Goal: Book appointment/travel/reservation

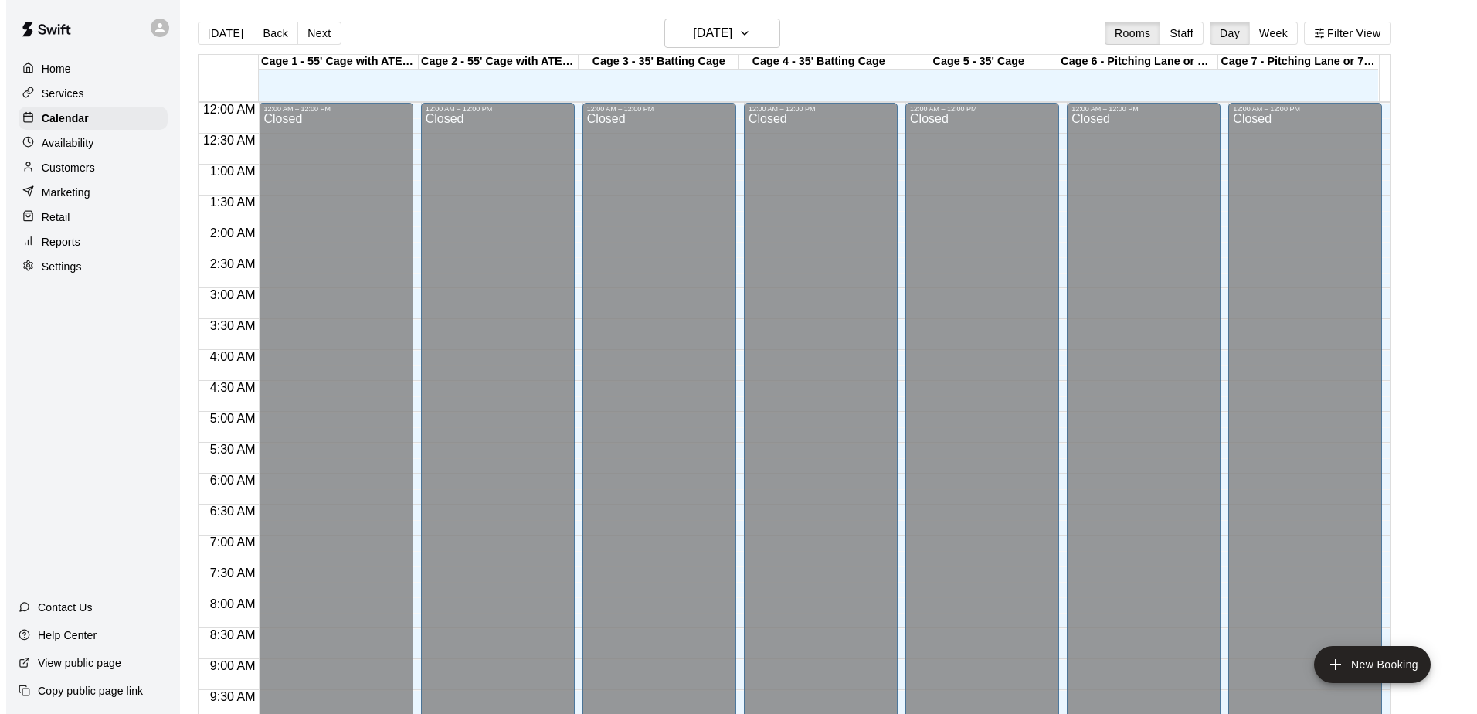
scroll to position [563, 0]
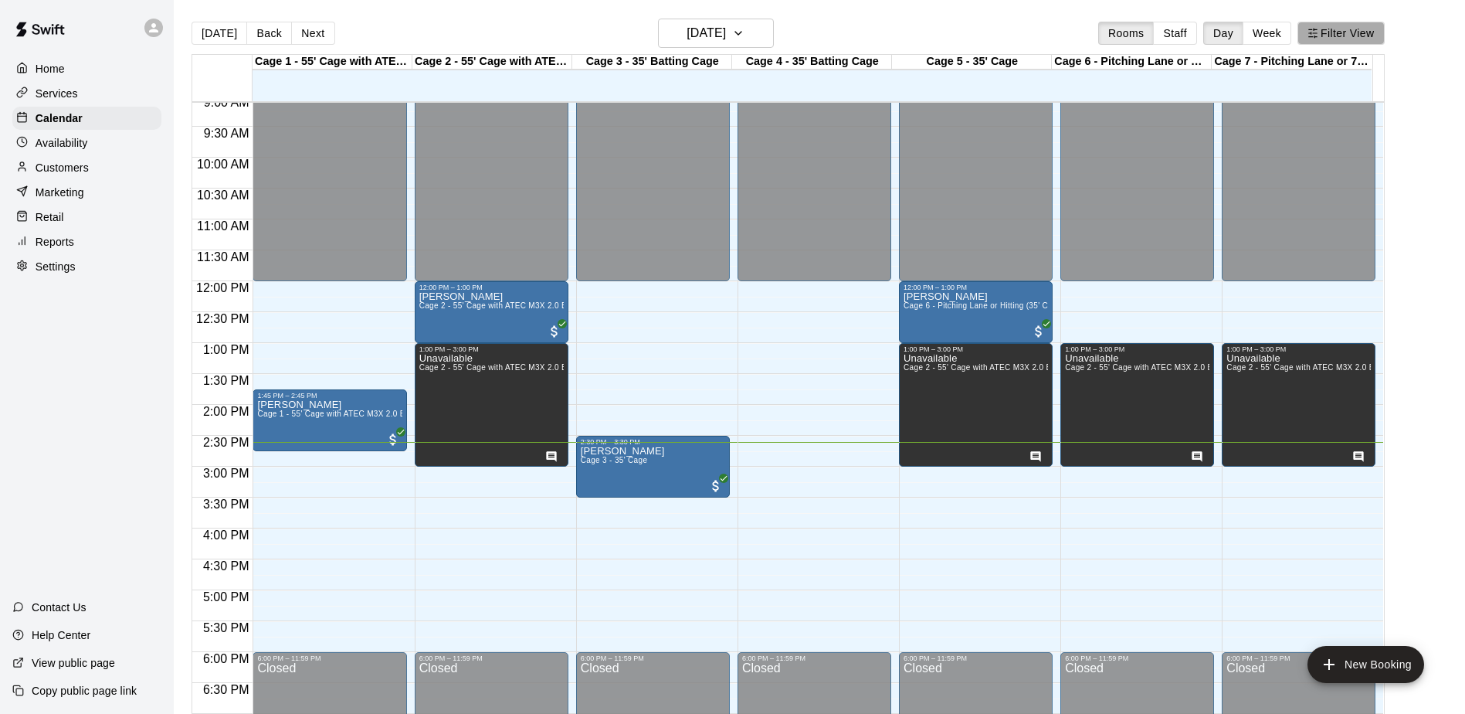
click at [1331, 39] on button "Filter View" at bounding box center [1341, 33] width 87 height 23
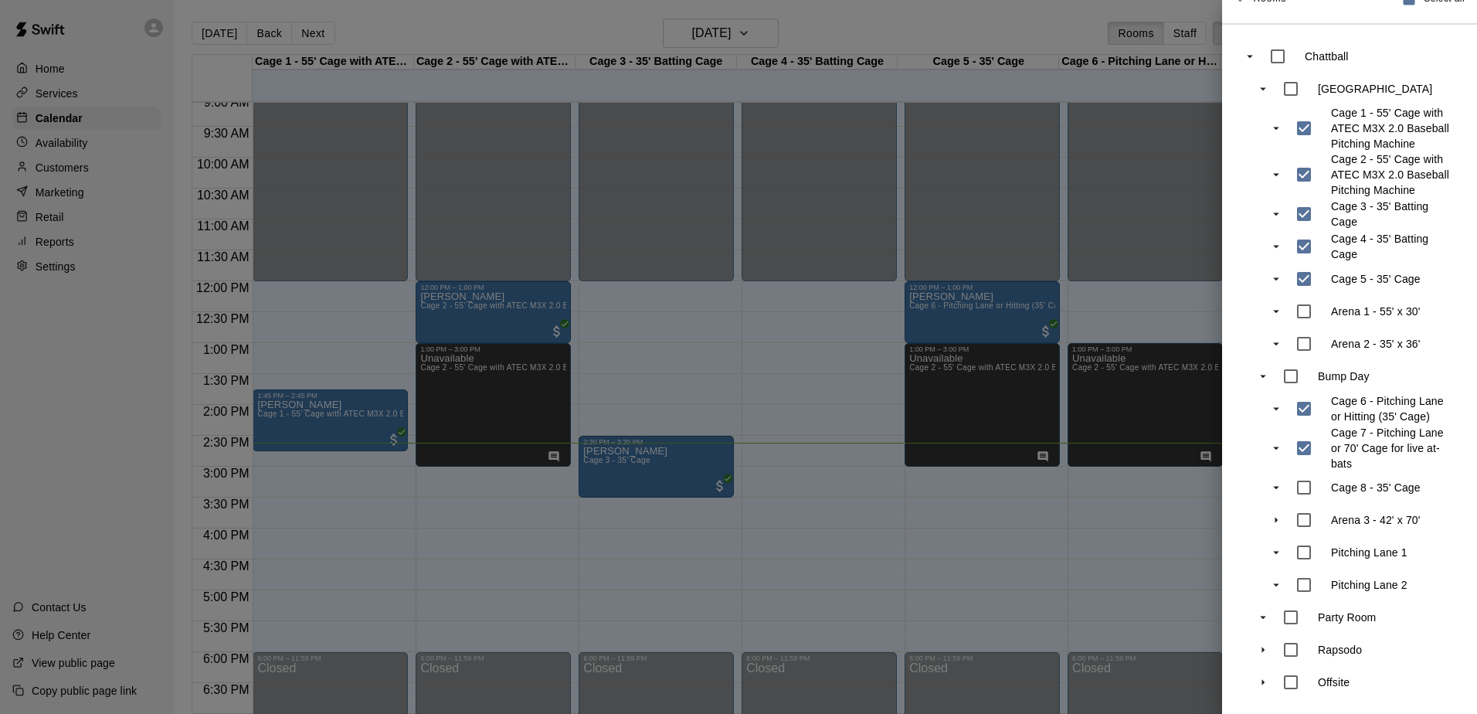
scroll to position [284, 0]
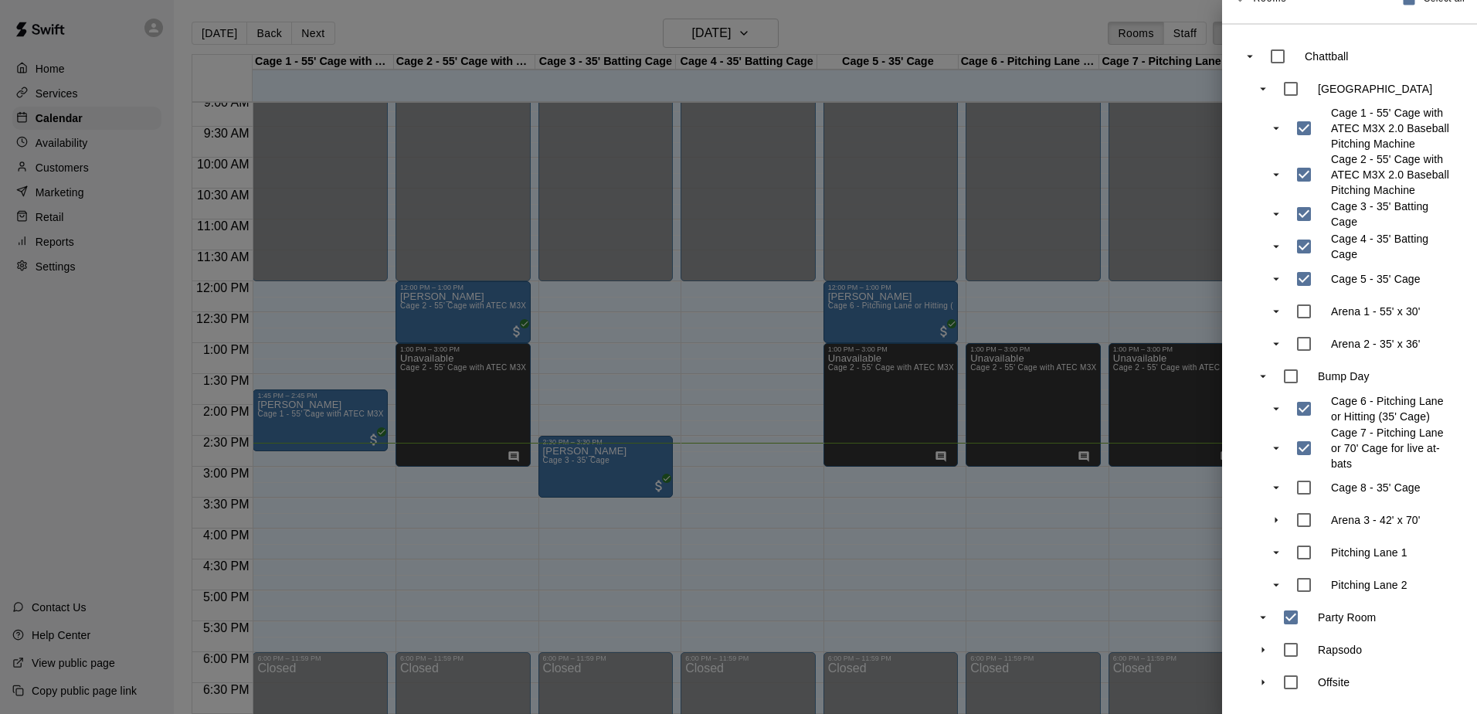
click at [1133, 191] on div at bounding box center [738, 357] width 1477 height 714
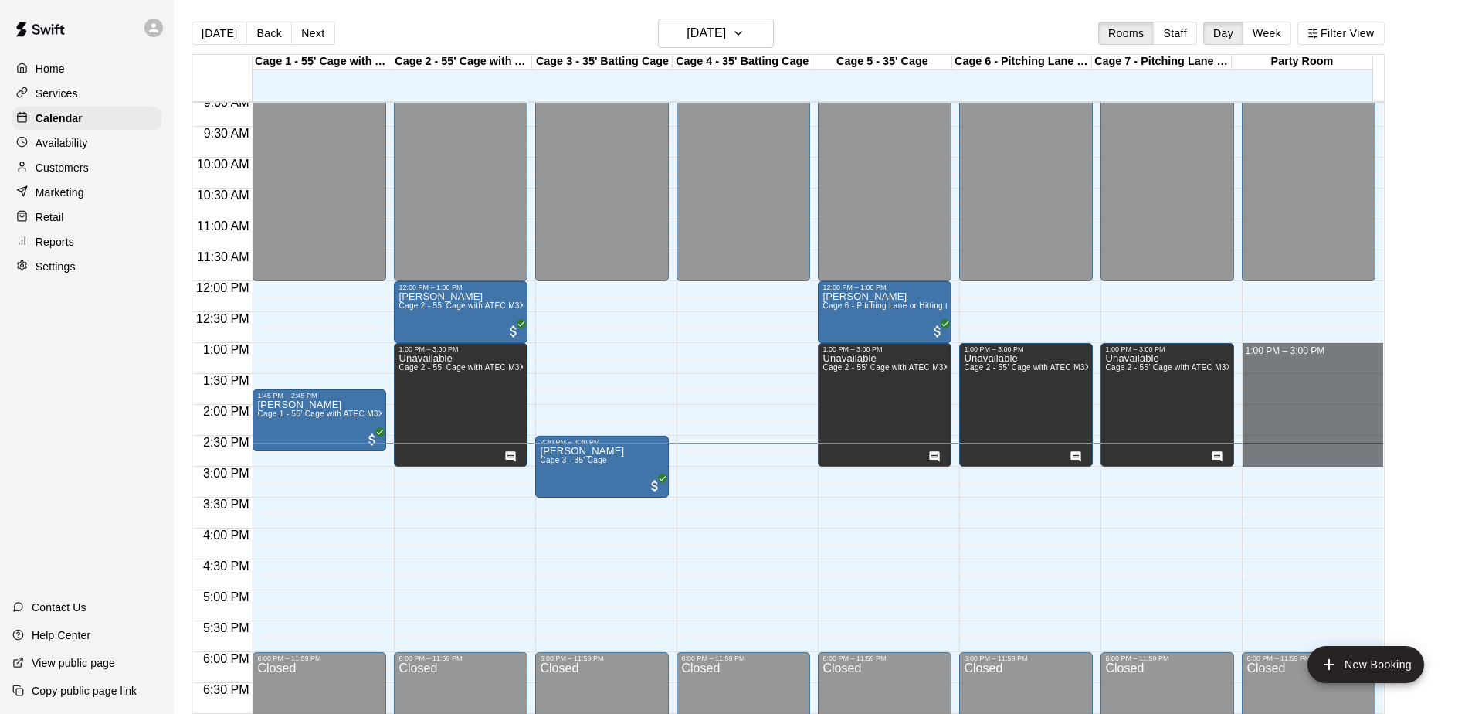
drag, startPoint x: 1283, startPoint y: 348, endPoint x: 1285, endPoint y: 461, distance: 113.6
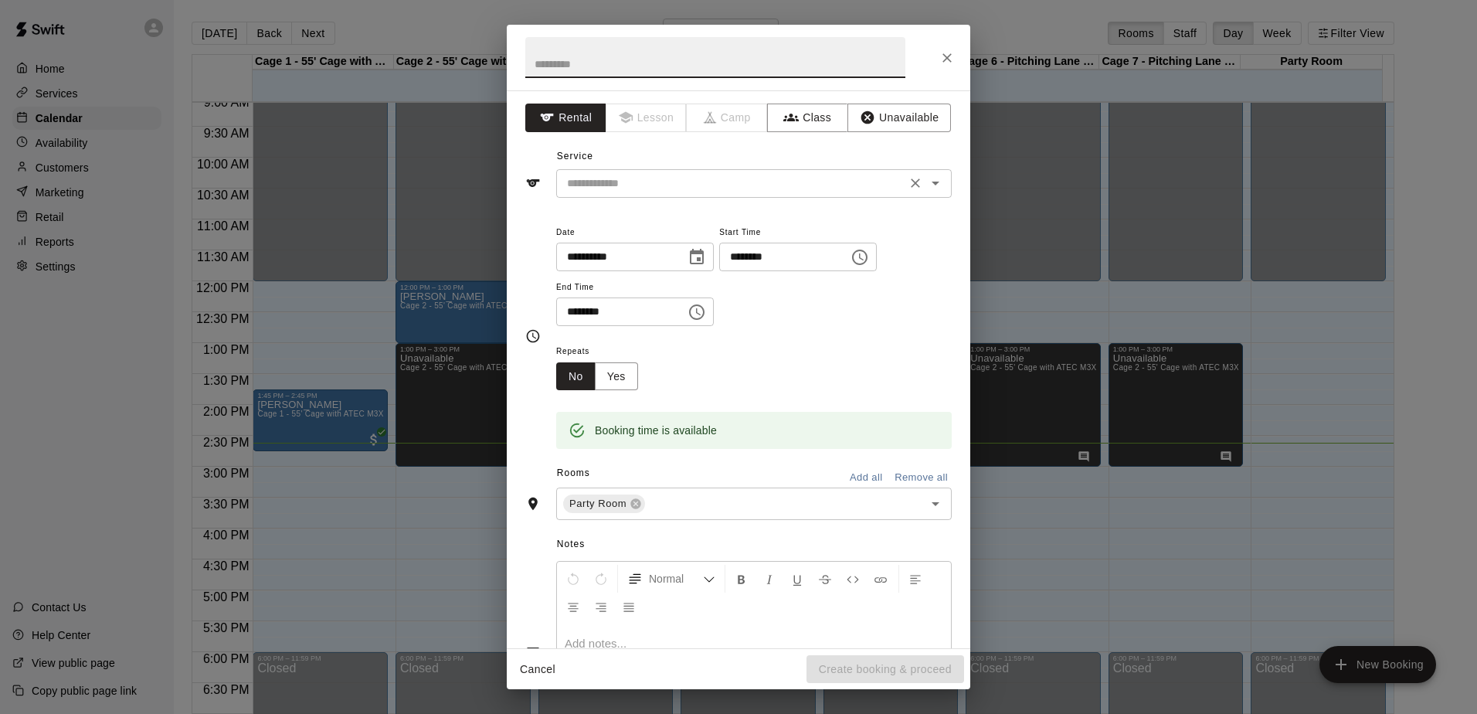
click at [700, 188] on input "text" at bounding box center [731, 183] width 341 height 19
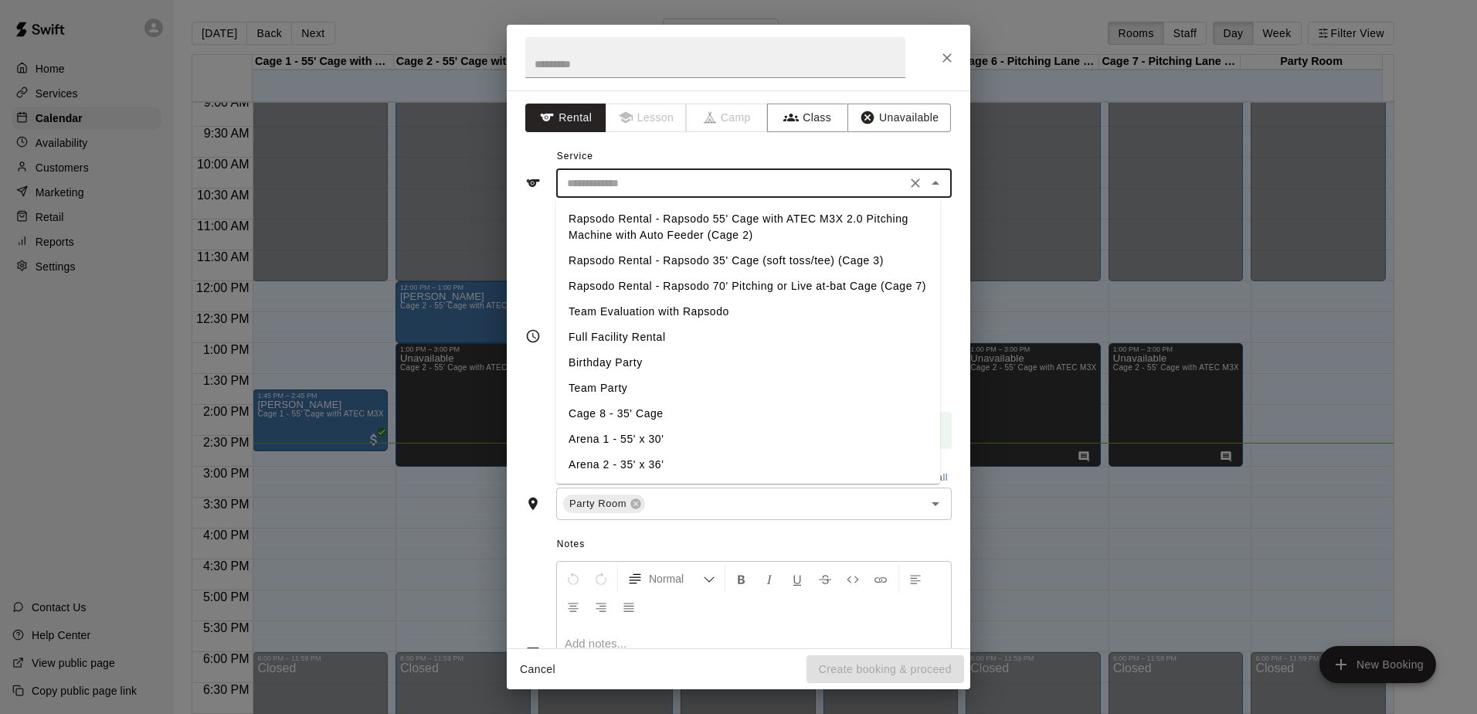
scroll to position [250, 0]
click at [623, 365] on li "Birthday Party" at bounding box center [748, 362] width 384 height 25
type input "**********"
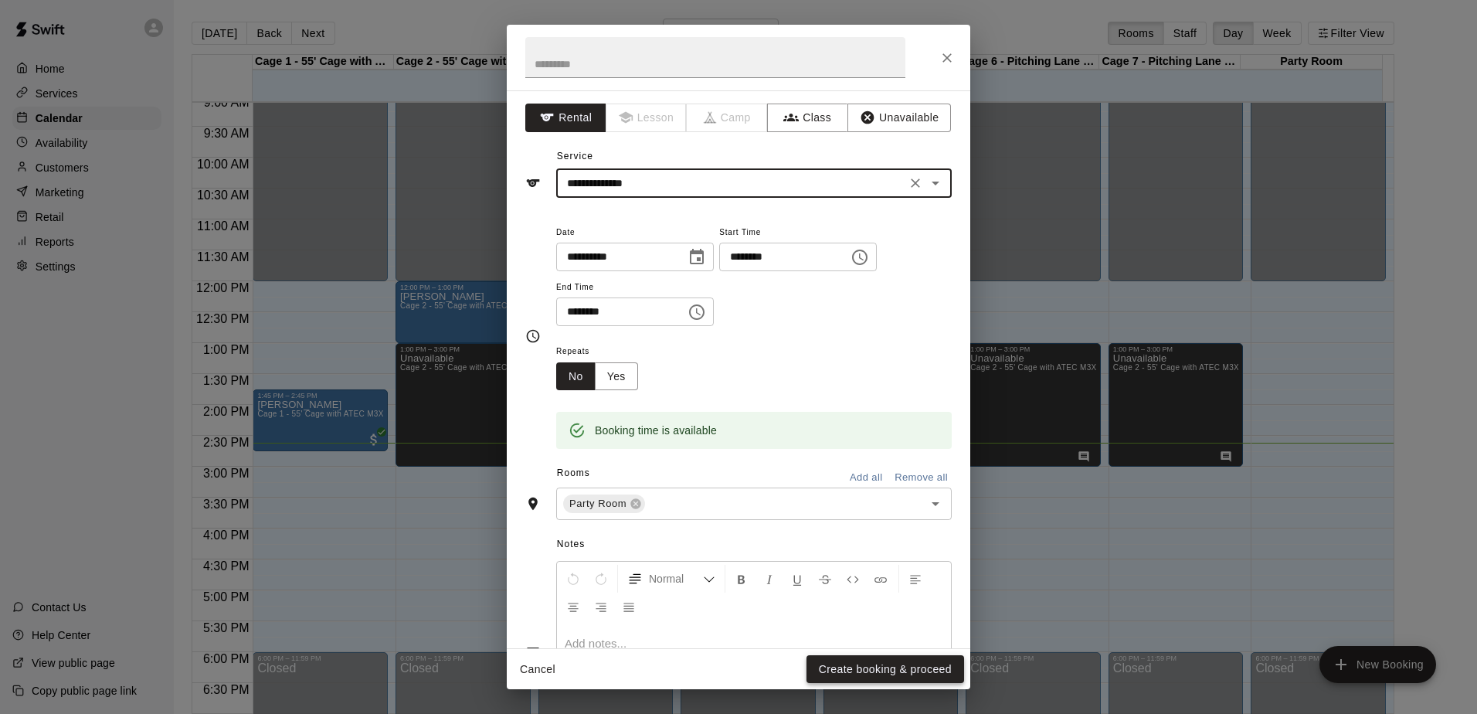
click at [850, 672] on button "Create booking & proceed" at bounding box center [886, 669] width 158 height 29
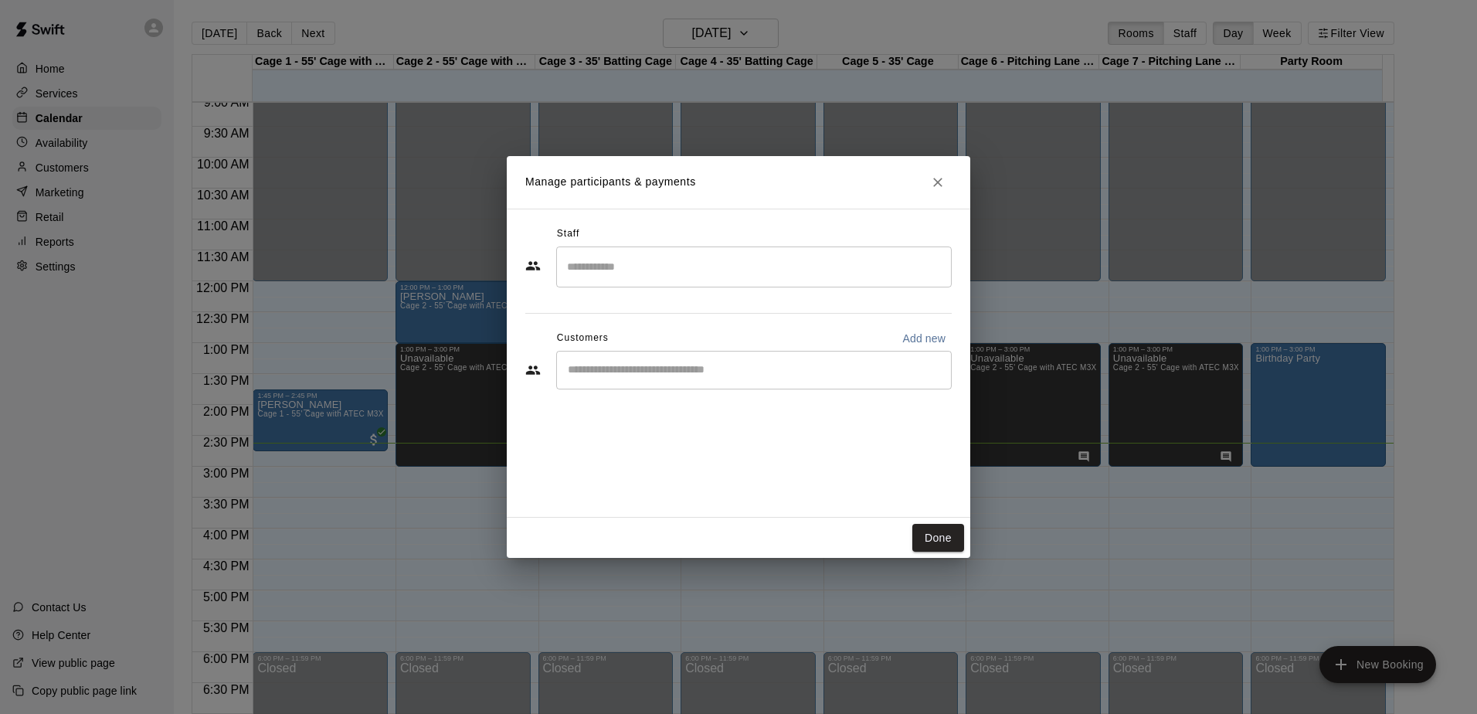
click at [796, 379] on div "​" at bounding box center [754, 370] width 396 height 39
drag, startPoint x: 936, startPoint y: 536, endPoint x: 849, endPoint y: 516, distance: 89.6
click at [849, 516] on div "Manage participants & payments Staff ​ Customers Add new ​ Done" at bounding box center [739, 357] width 464 height 402
click at [948, 537] on button "Done" at bounding box center [938, 538] width 52 height 29
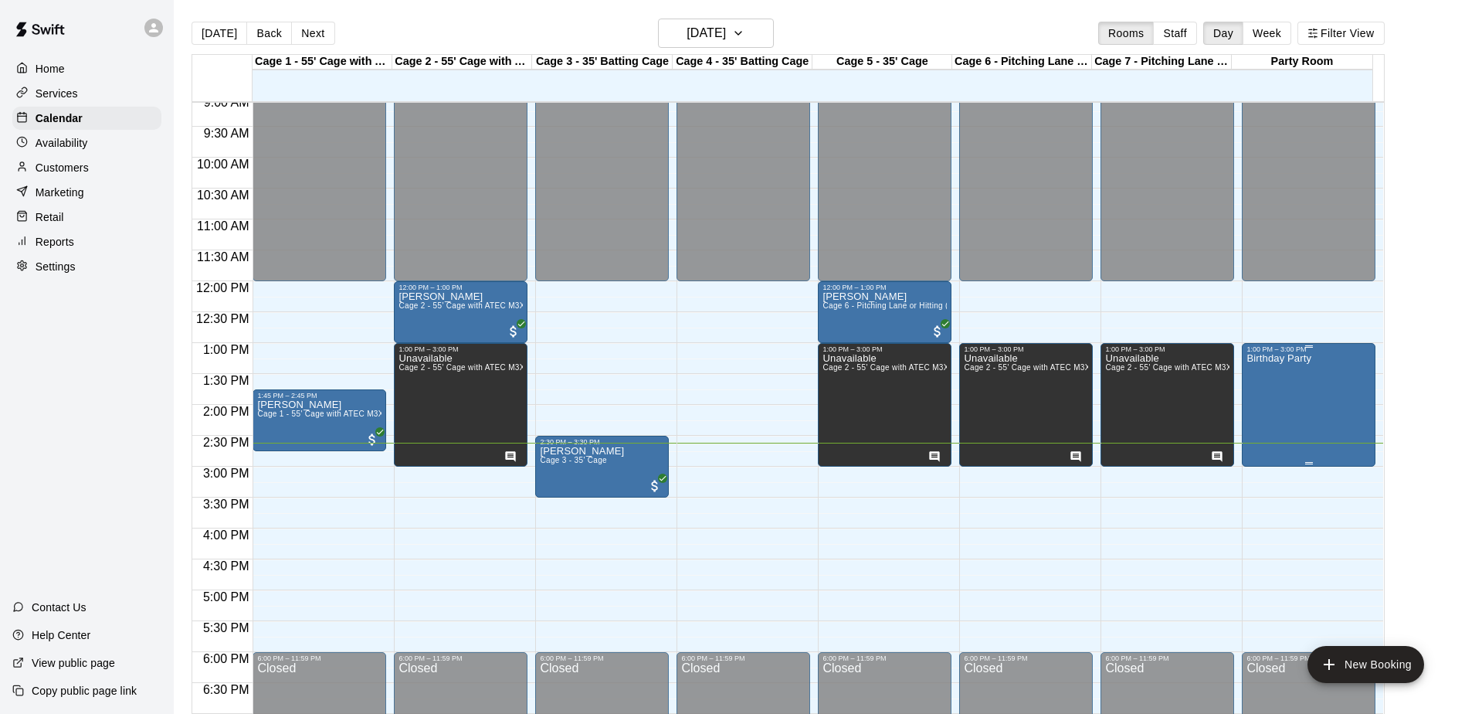
click at [1267, 379] on div "Birthday Party" at bounding box center [1279, 710] width 65 height 714
click at [1267, 379] on div at bounding box center [1260, 408] width 31 height 104
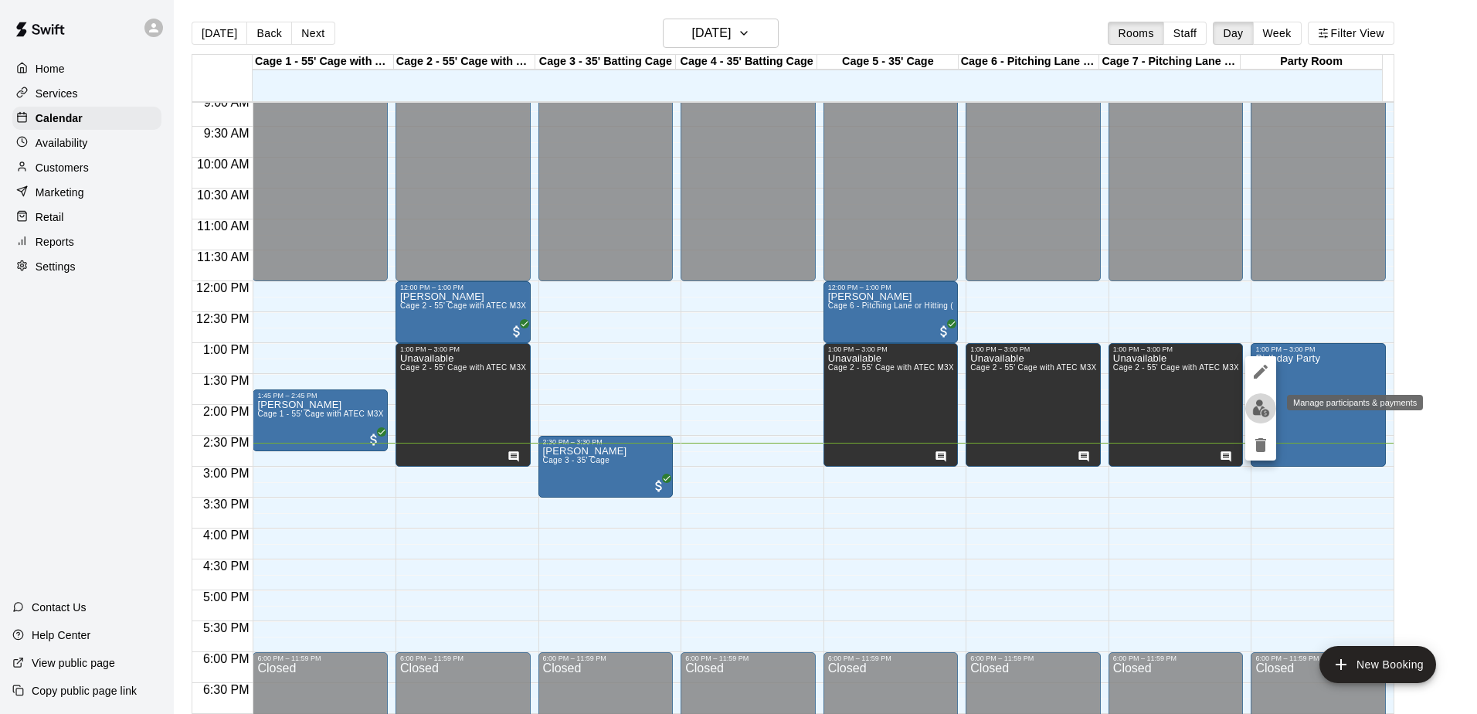
click at [1262, 411] on img "edit" at bounding box center [1261, 408] width 18 height 18
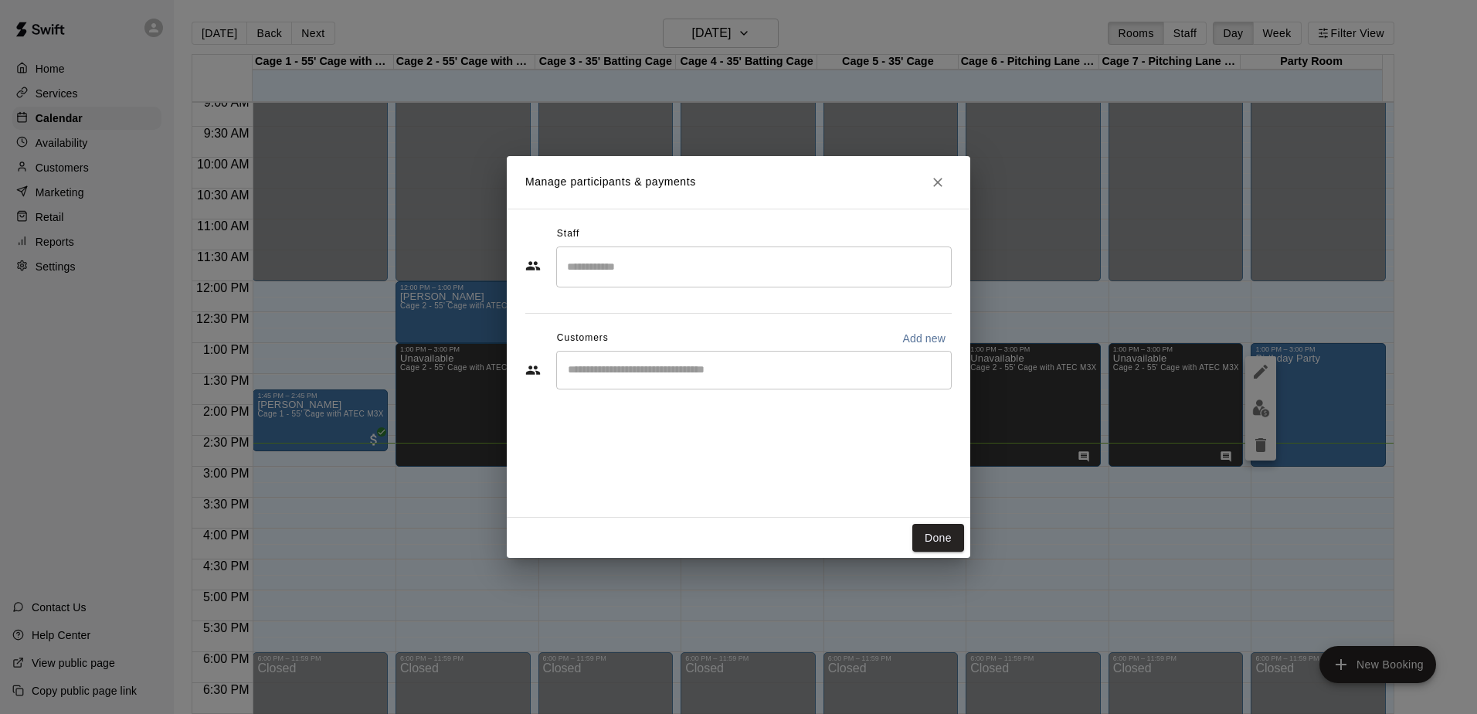
click at [713, 268] on input "Search staff" at bounding box center [754, 266] width 382 height 27
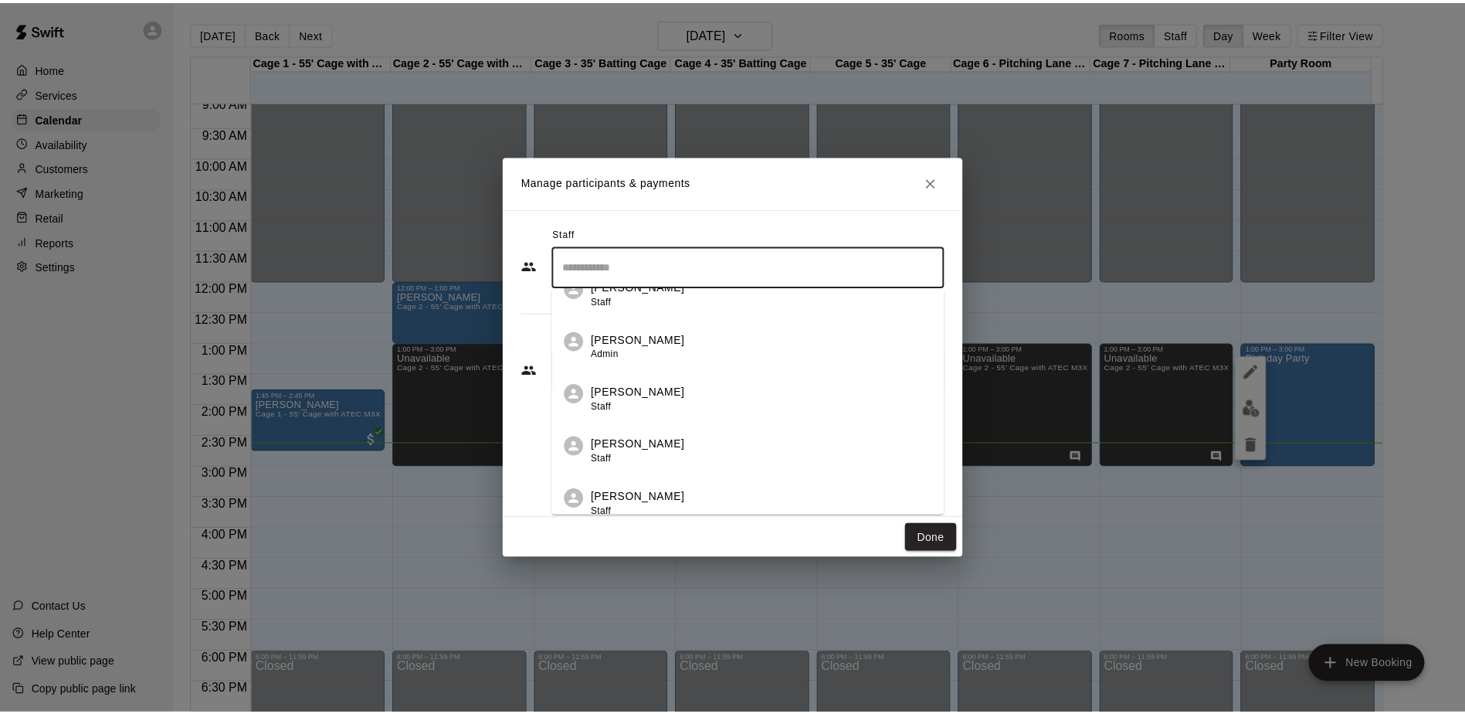
scroll to position [139, 0]
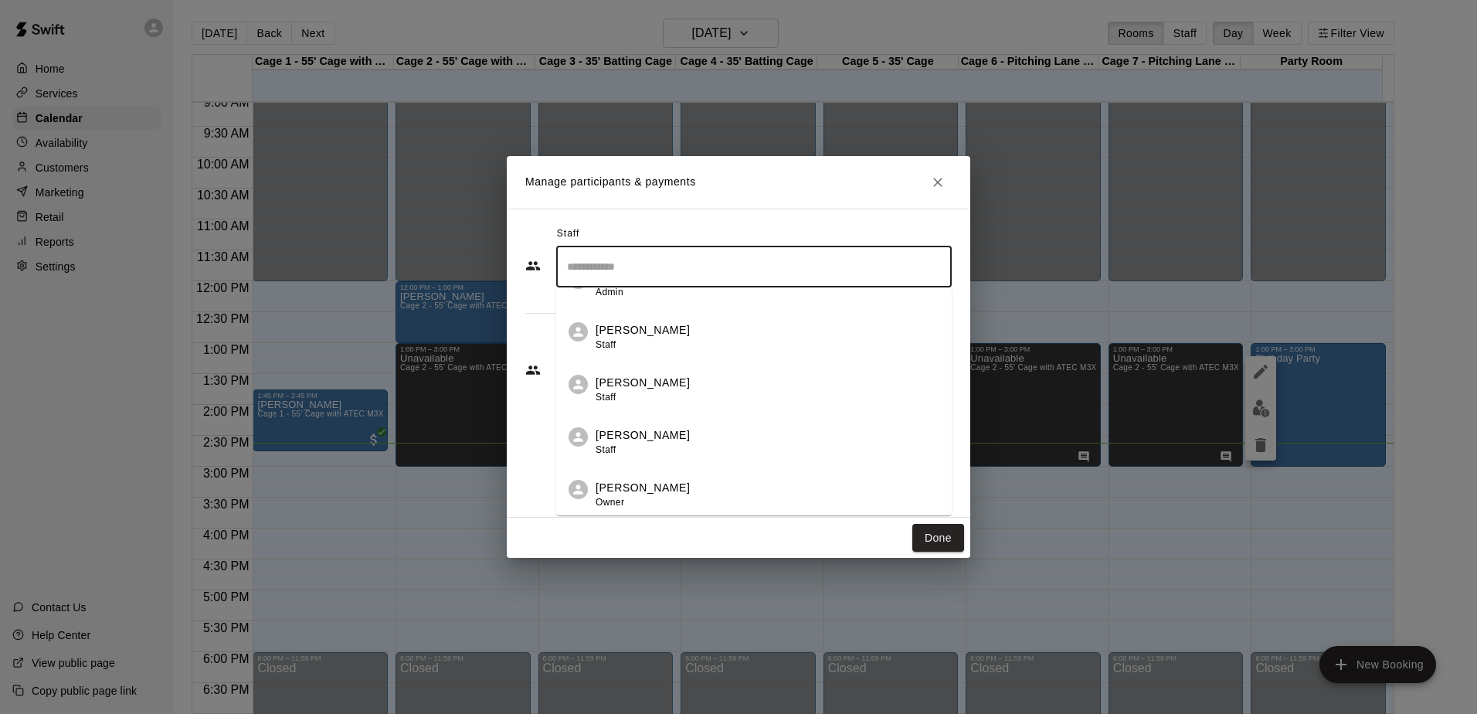
click at [633, 486] on p "[PERSON_NAME]" at bounding box center [643, 488] width 94 height 16
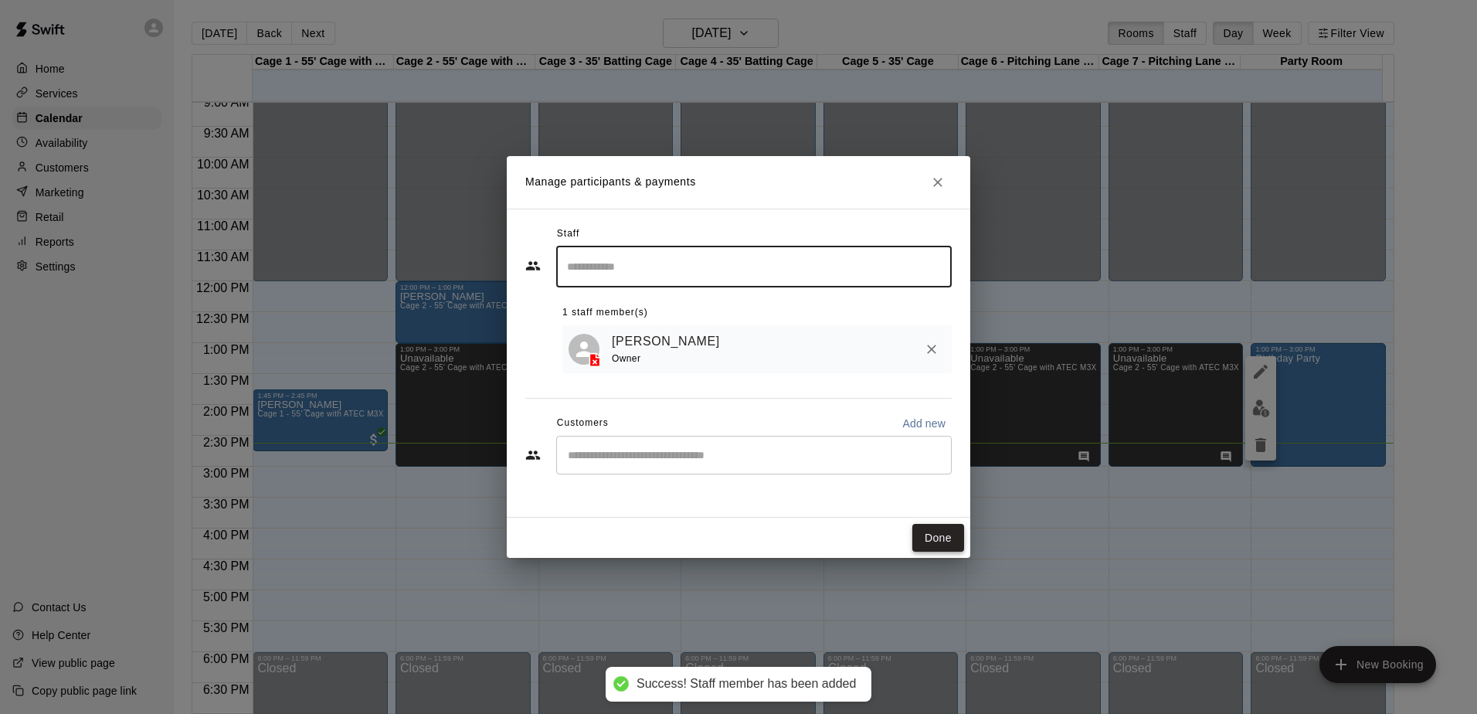
click at [937, 538] on button "Done" at bounding box center [938, 538] width 52 height 29
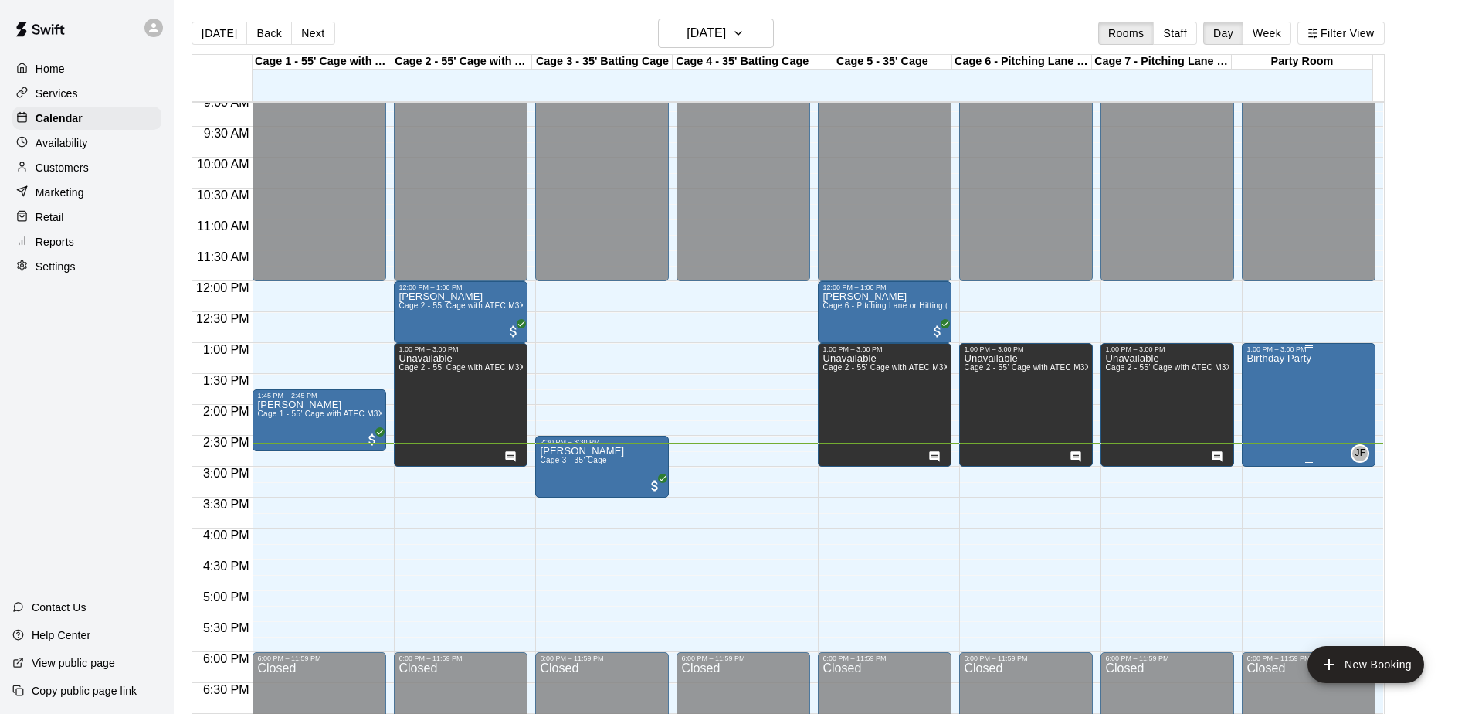
click at [1270, 386] on div "Birthday Party" at bounding box center [1279, 710] width 65 height 714
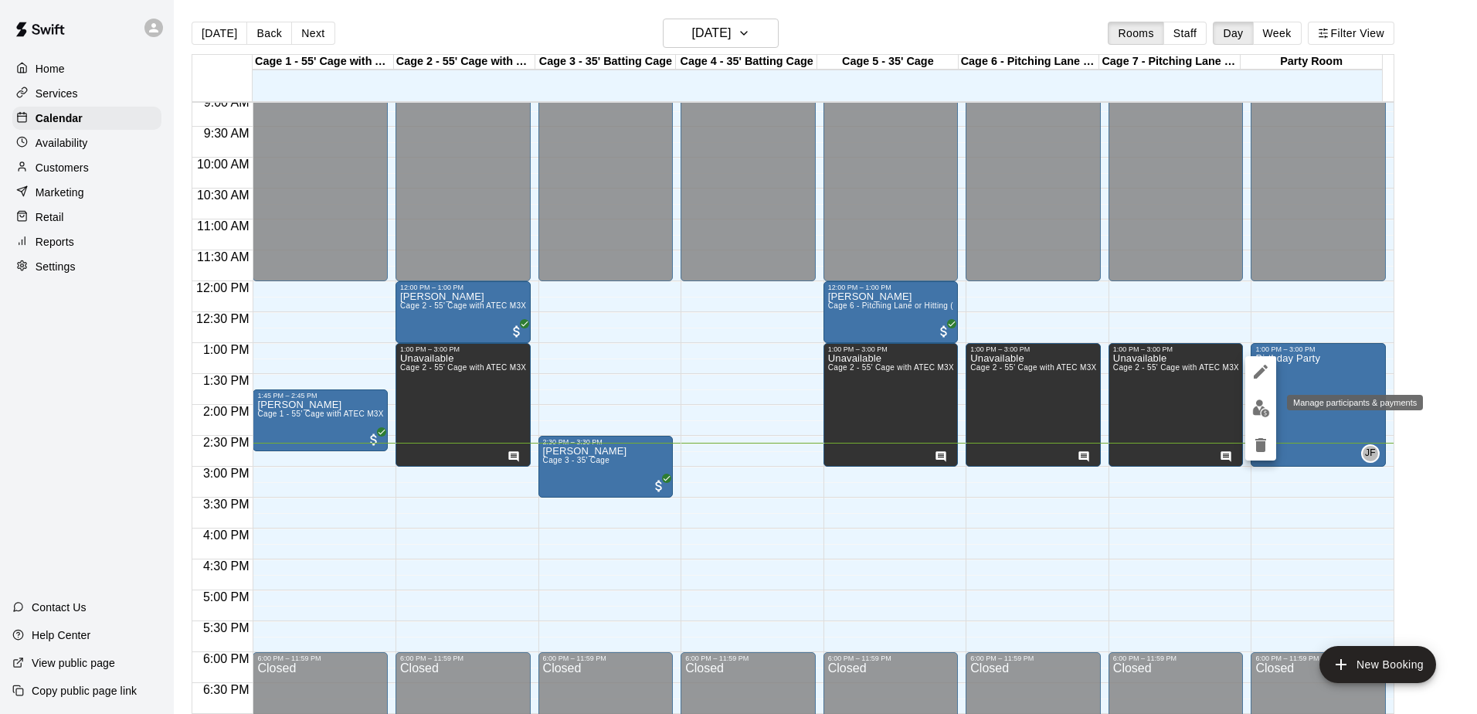
click at [1264, 405] on img "edit" at bounding box center [1261, 408] width 18 height 18
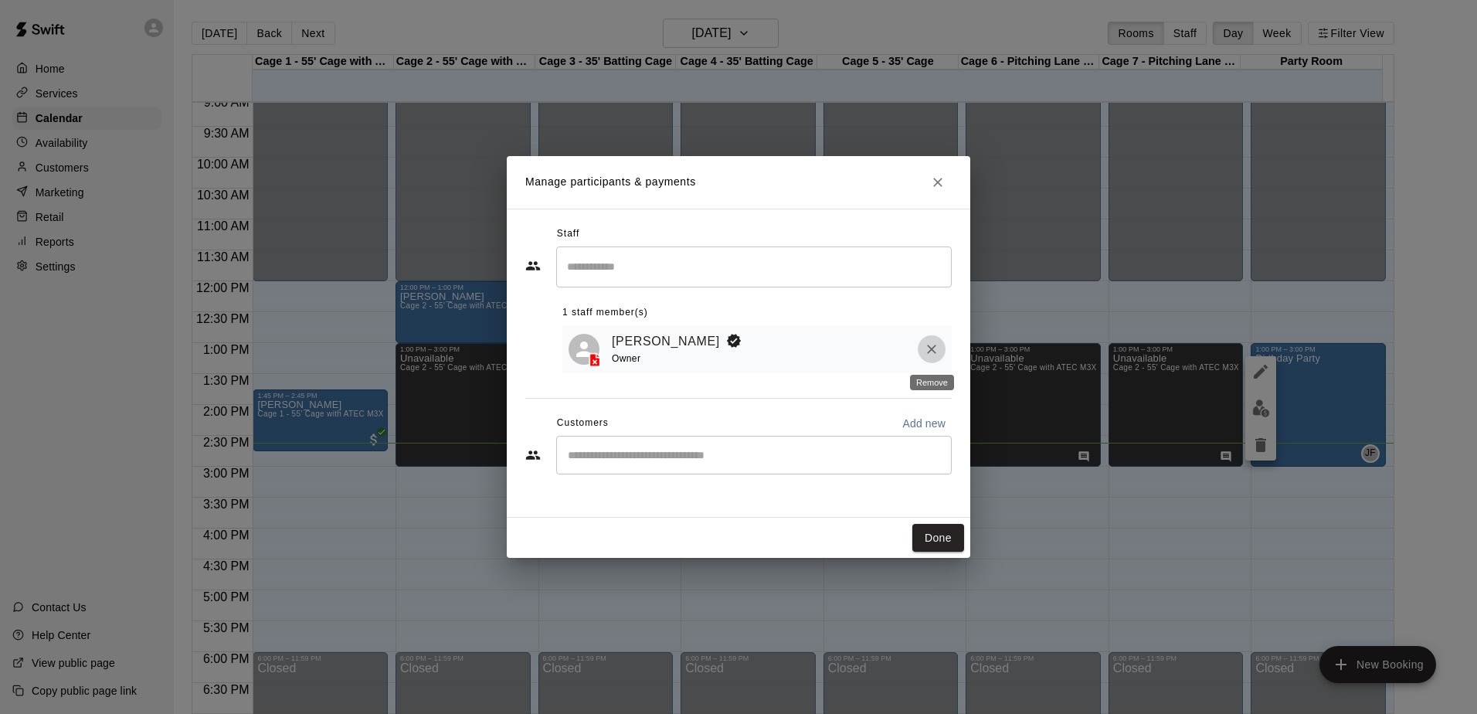
click at [934, 348] on icon "Remove" at bounding box center [931, 349] width 9 height 9
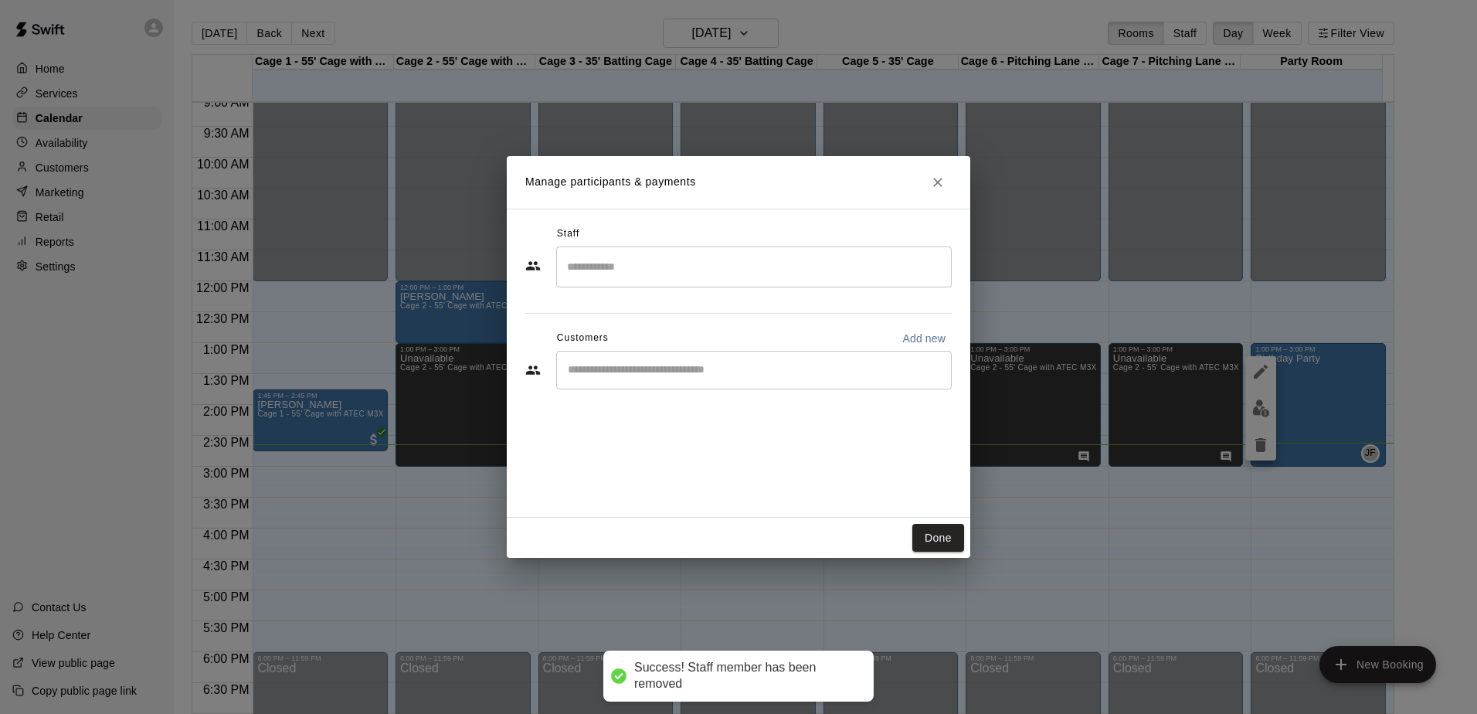
click at [705, 371] on input "Start typing to search customers..." at bounding box center [754, 369] width 382 height 15
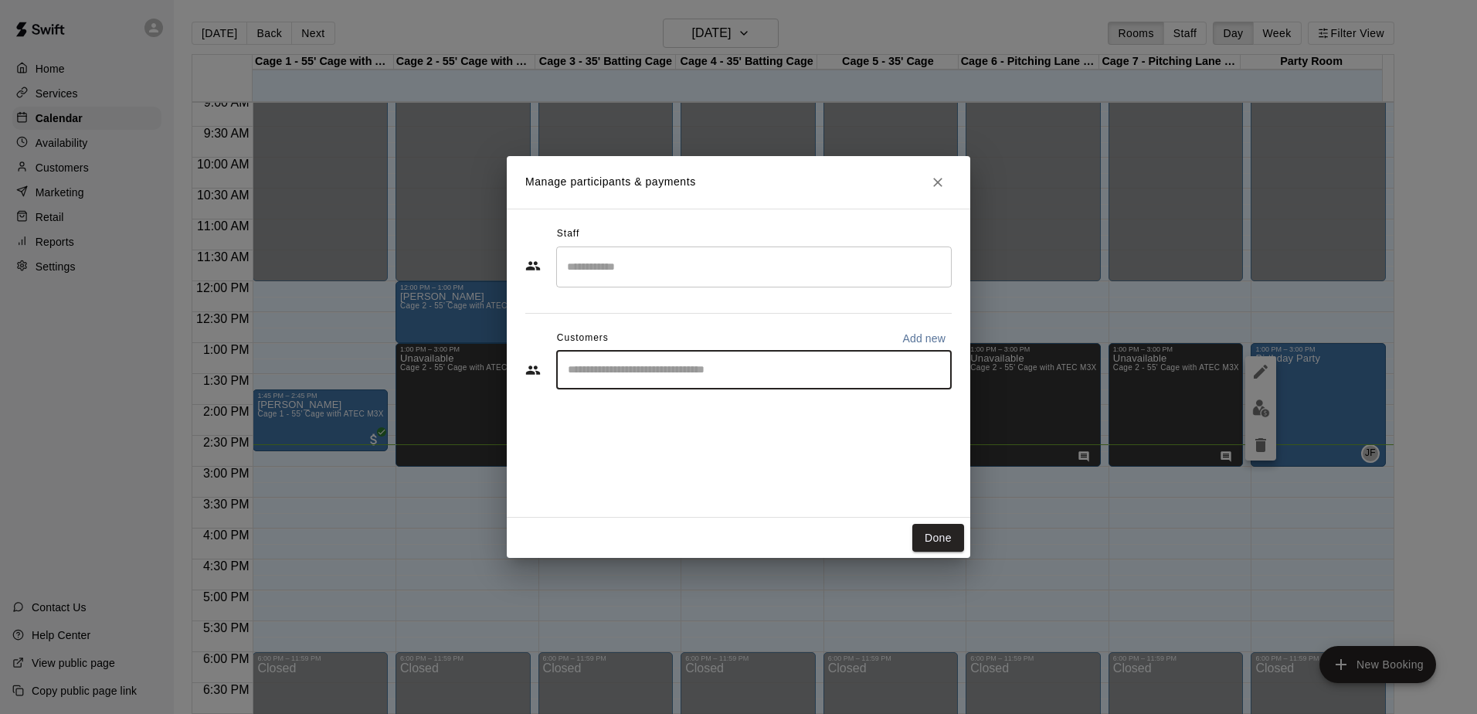
click at [930, 183] on icon "Close" at bounding box center [937, 182] width 15 height 15
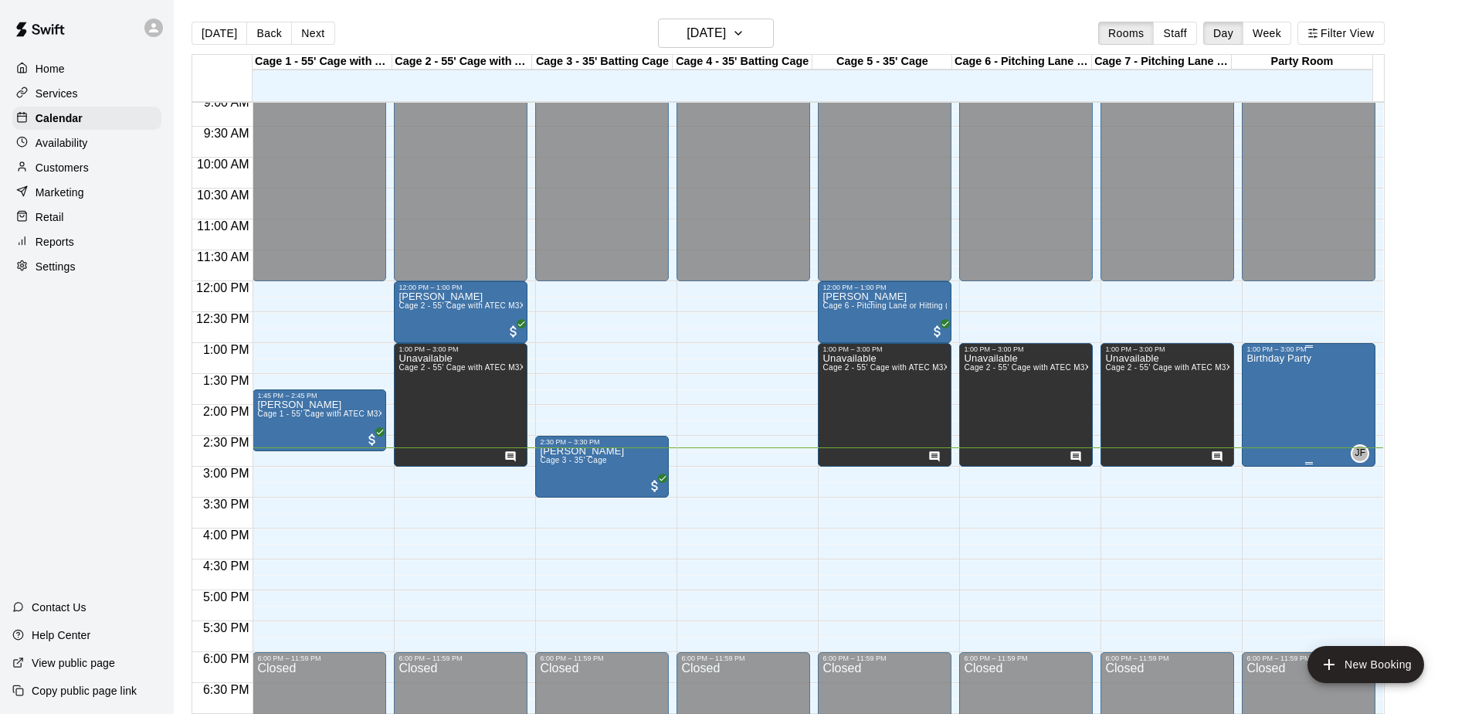
click at [1282, 394] on div "Birthday Party" at bounding box center [1279, 710] width 65 height 714
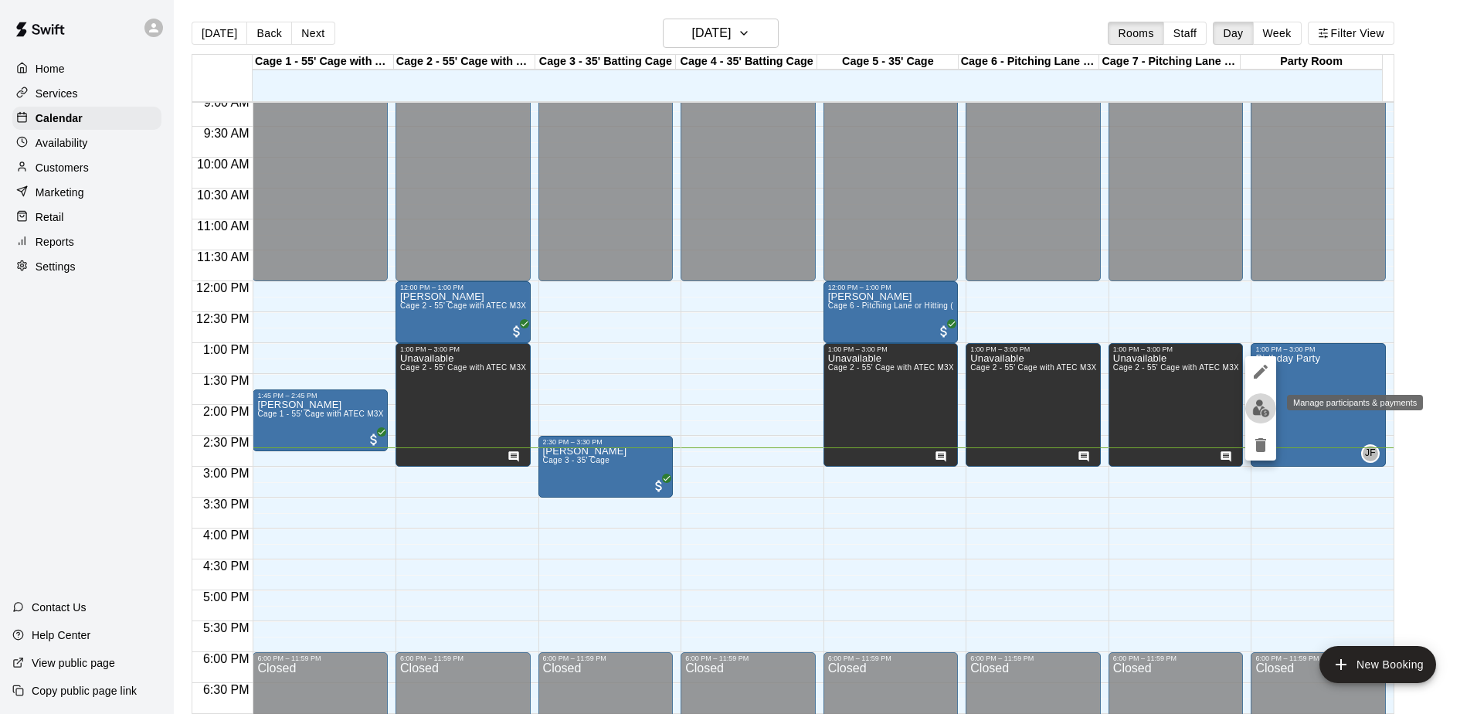
click at [1263, 404] on img "edit" at bounding box center [1261, 408] width 18 height 18
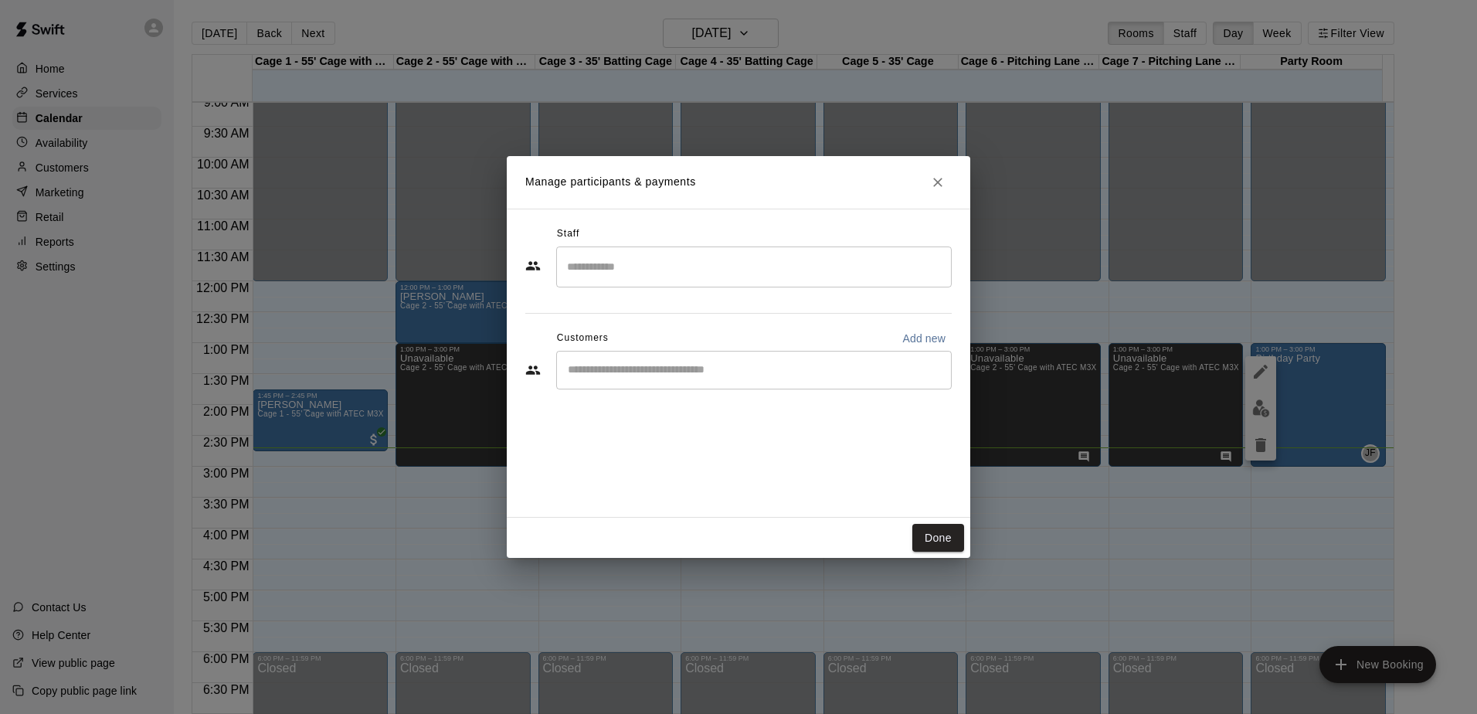
click at [820, 376] on input "Start typing to search customers..." at bounding box center [754, 369] width 382 height 15
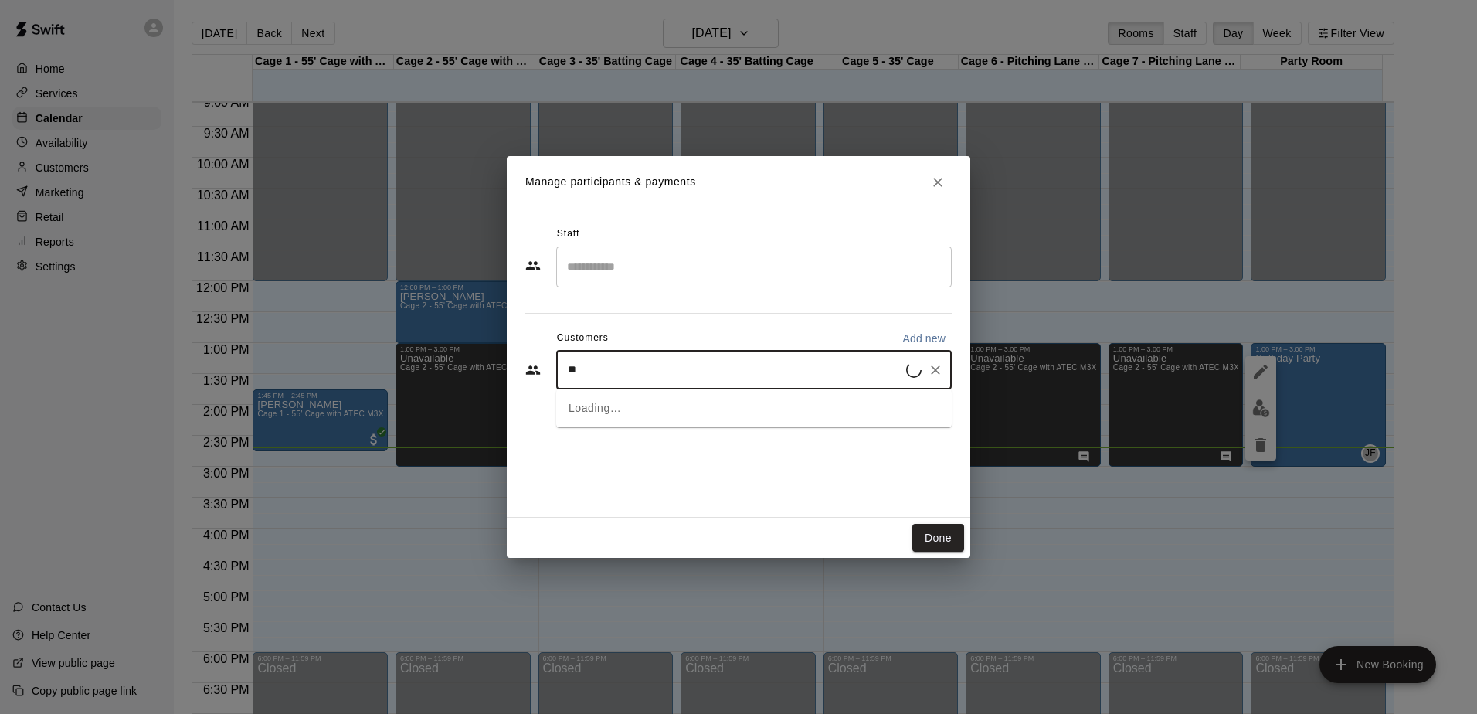
type input "***"
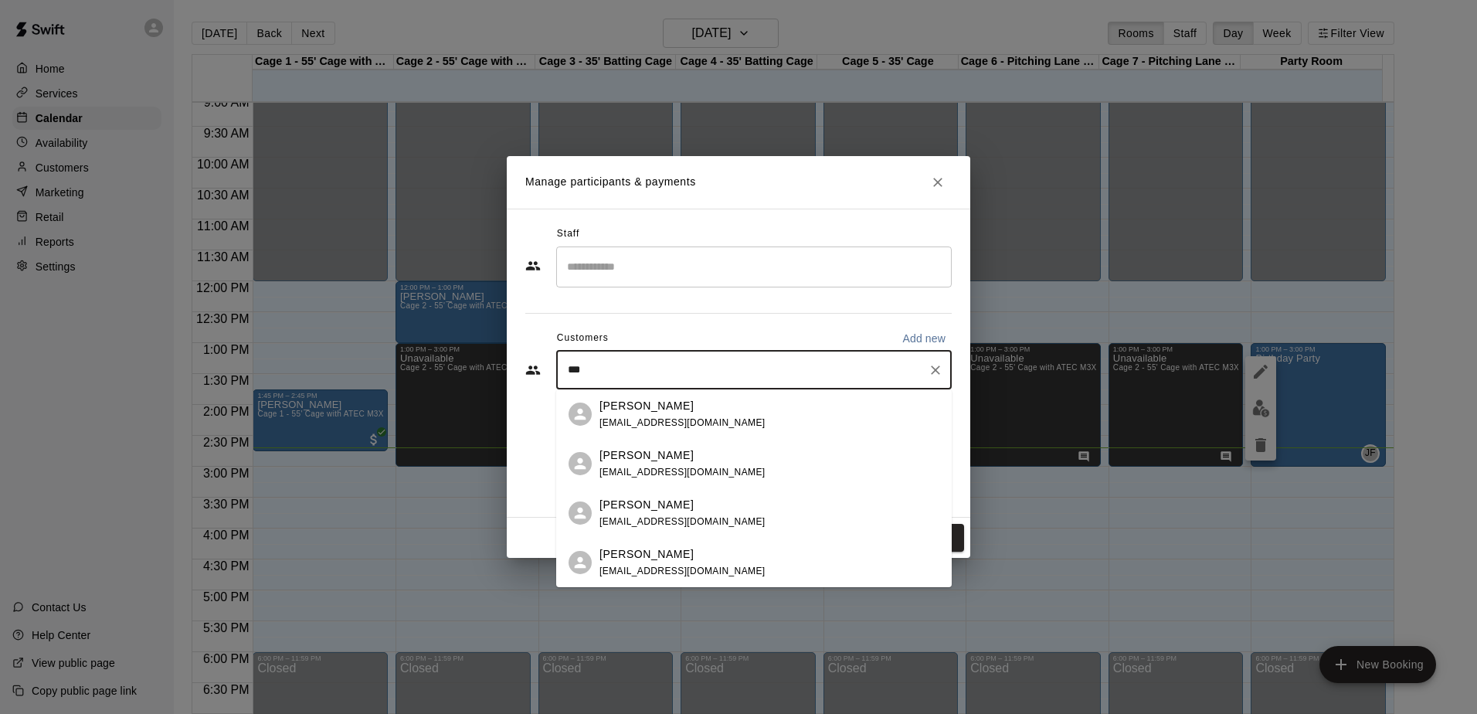
click at [653, 411] on p "[PERSON_NAME]" at bounding box center [646, 406] width 94 height 16
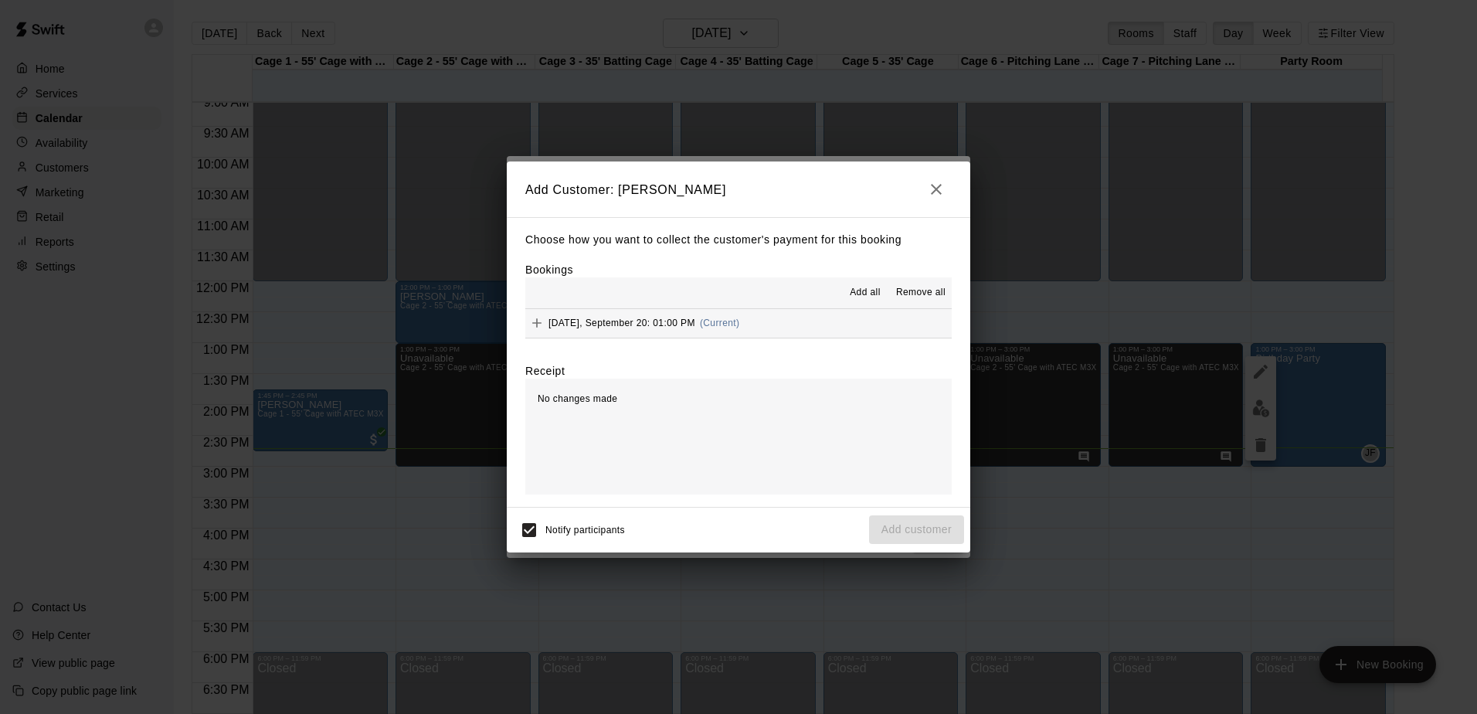
click at [791, 335] on button "[DATE], September 20: 01:00 PM (Current)" at bounding box center [738, 323] width 426 height 29
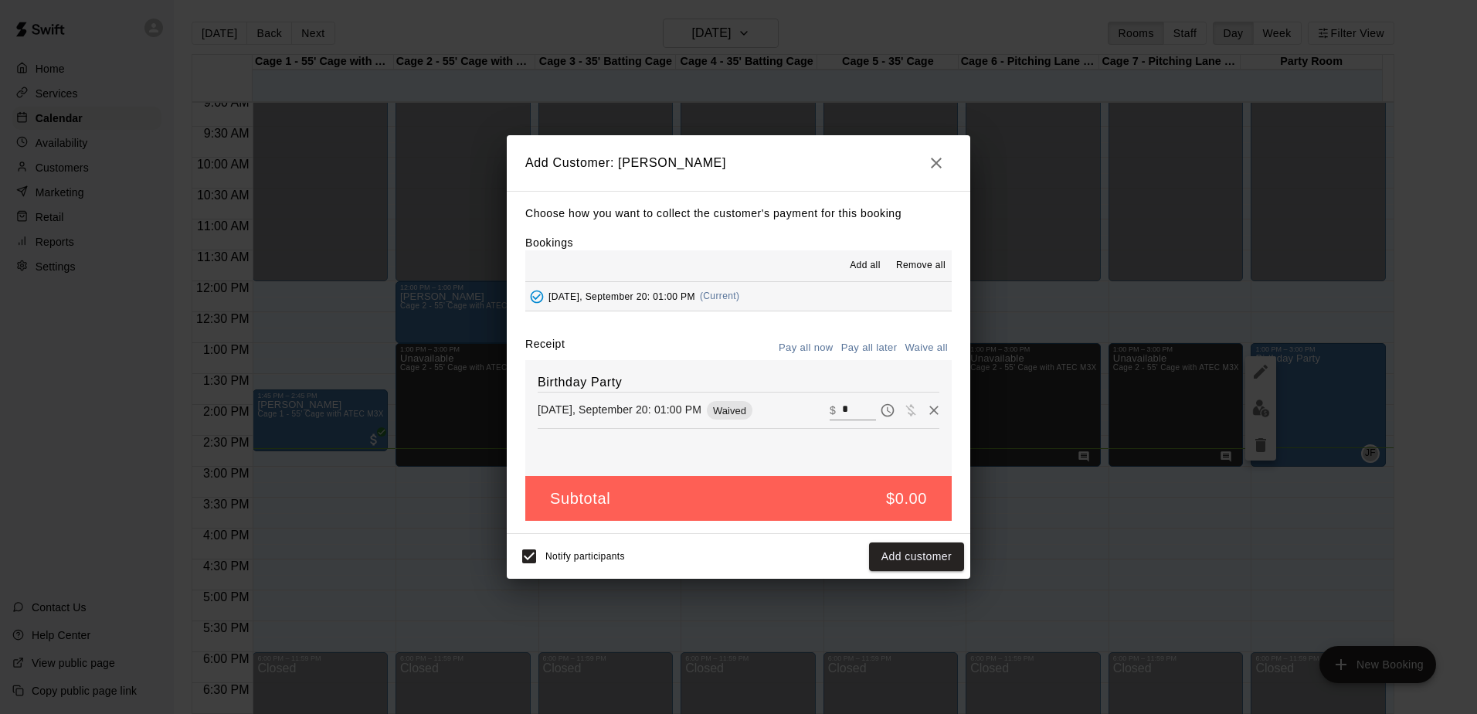
click at [842, 413] on input "*" at bounding box center [859, 410] width 34 height 20
type input "***"
click at [918, 549] on button "Checkout" at bounding box center [927, 556] width 73 height 29
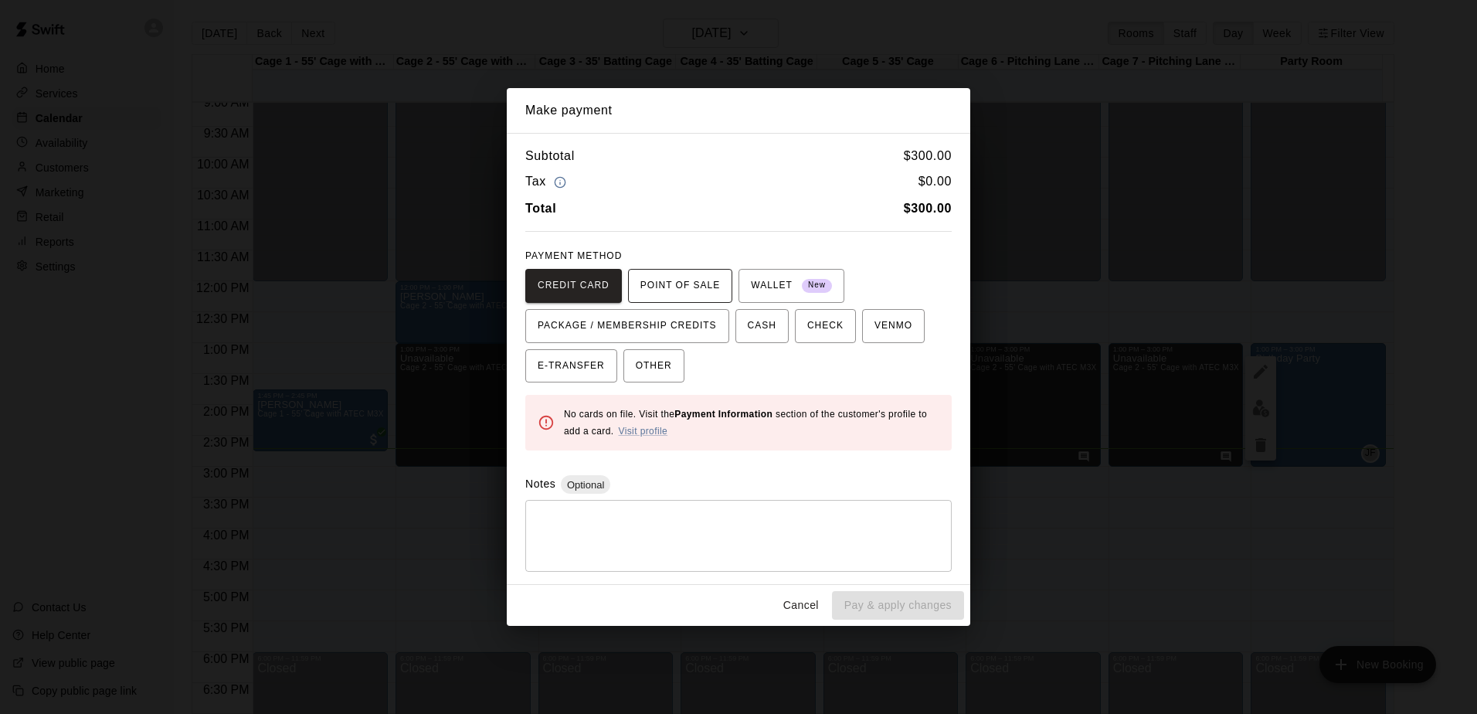
click at [679, 283] on span "POINT OF SALE" at bounding box center [680, 285] width 80 height 25
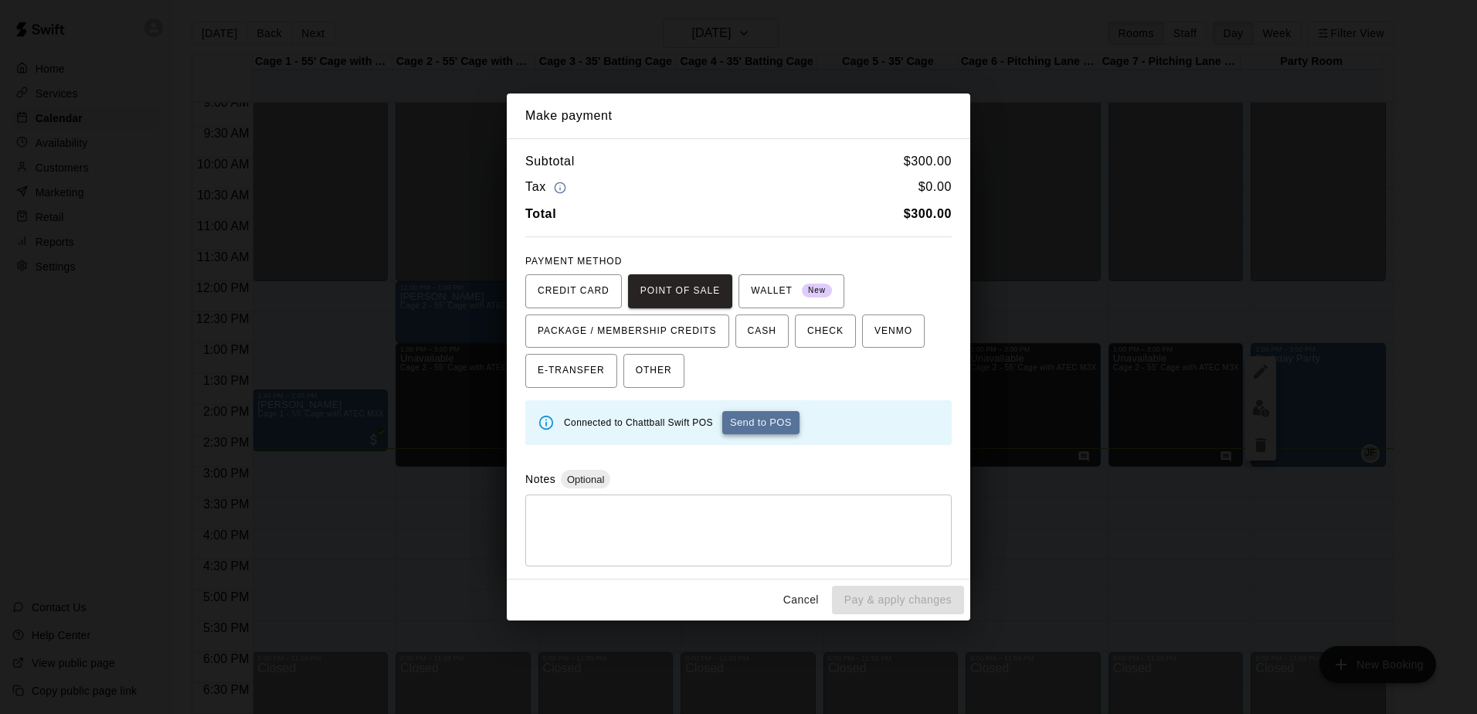
click at [739, 425] on button "Send to POS" at bounding box center [760, 422] width 77 height 23
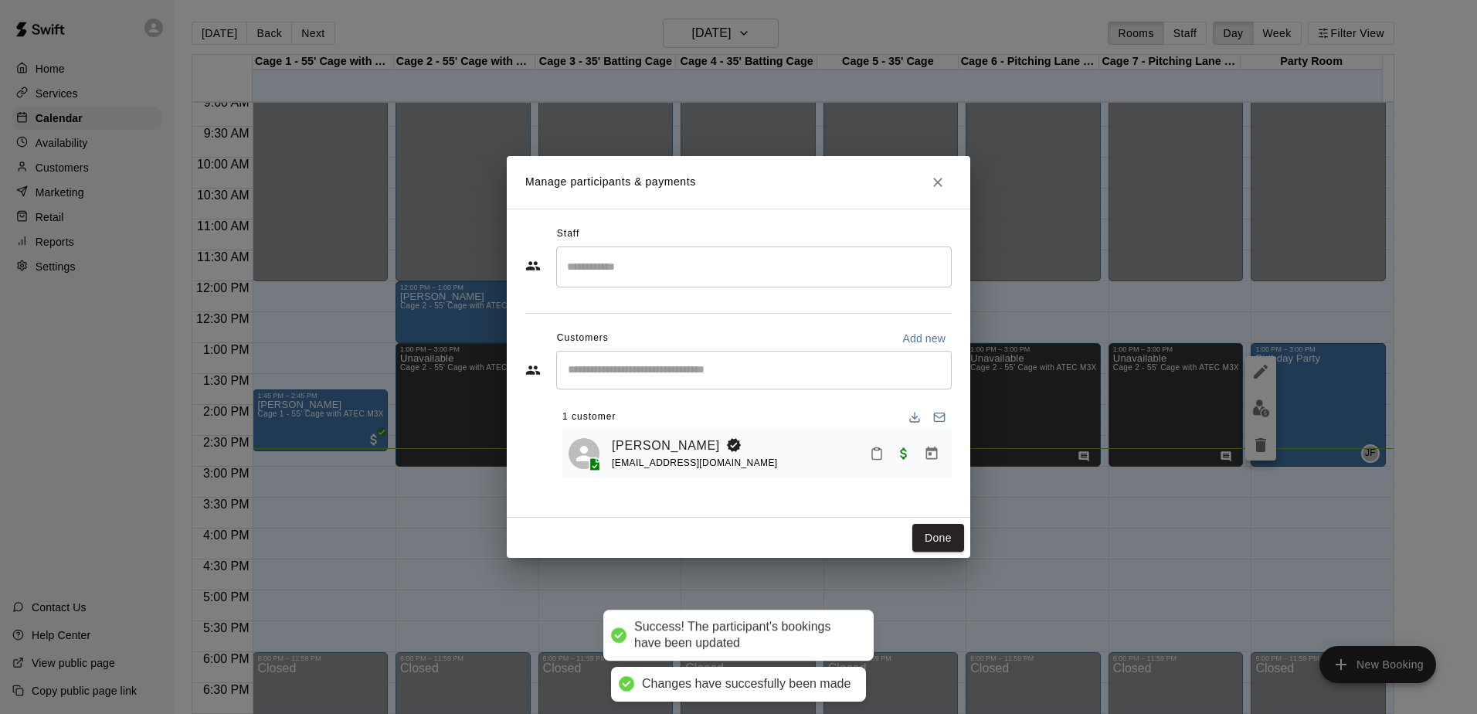
drag, startPoint x: 930, startPoint y: 531, endPoint x: 876, endPoint y: 531, distance: 54.1
click at [930, 530] on button "Done" at bounding box center [938, 538] width 52 height 29
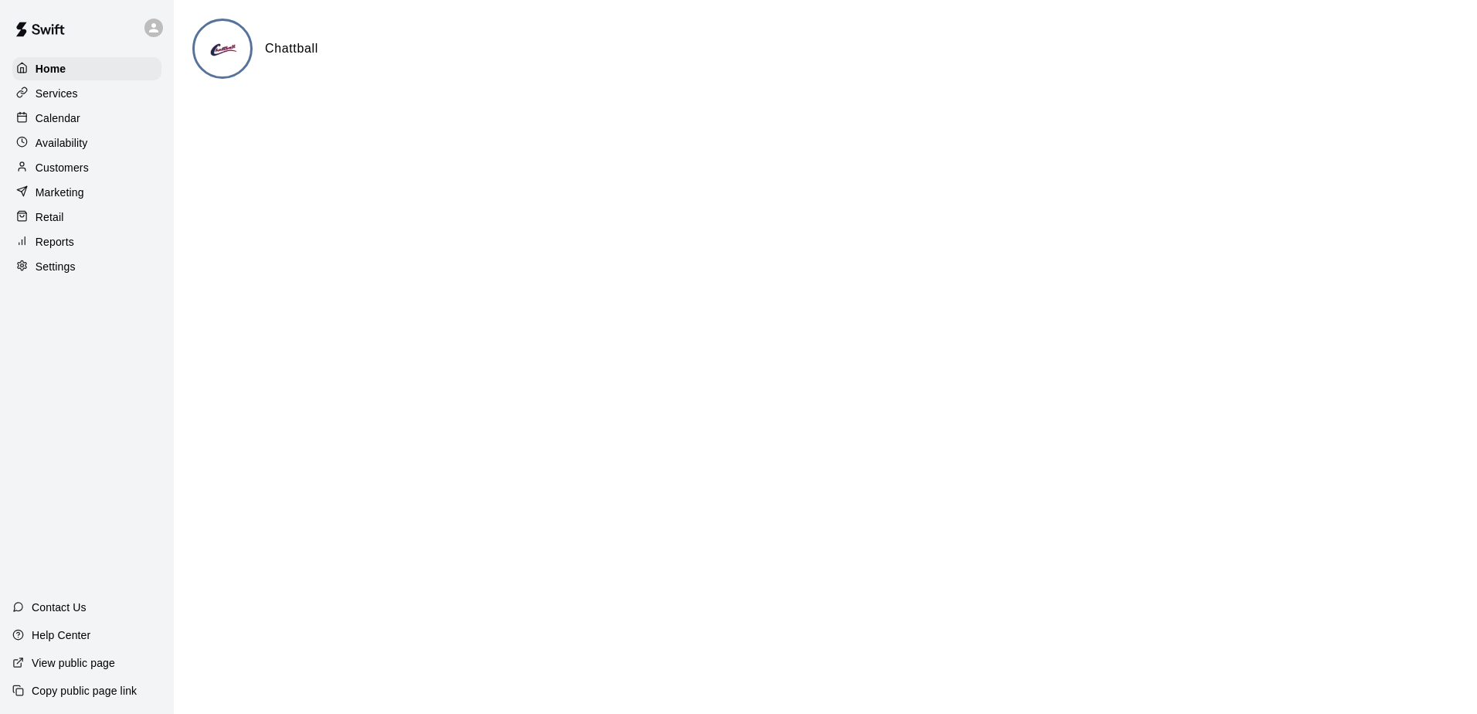
click at [83, 118] on div "Calendar" at bounding box center [86, 118] width 149 height 23
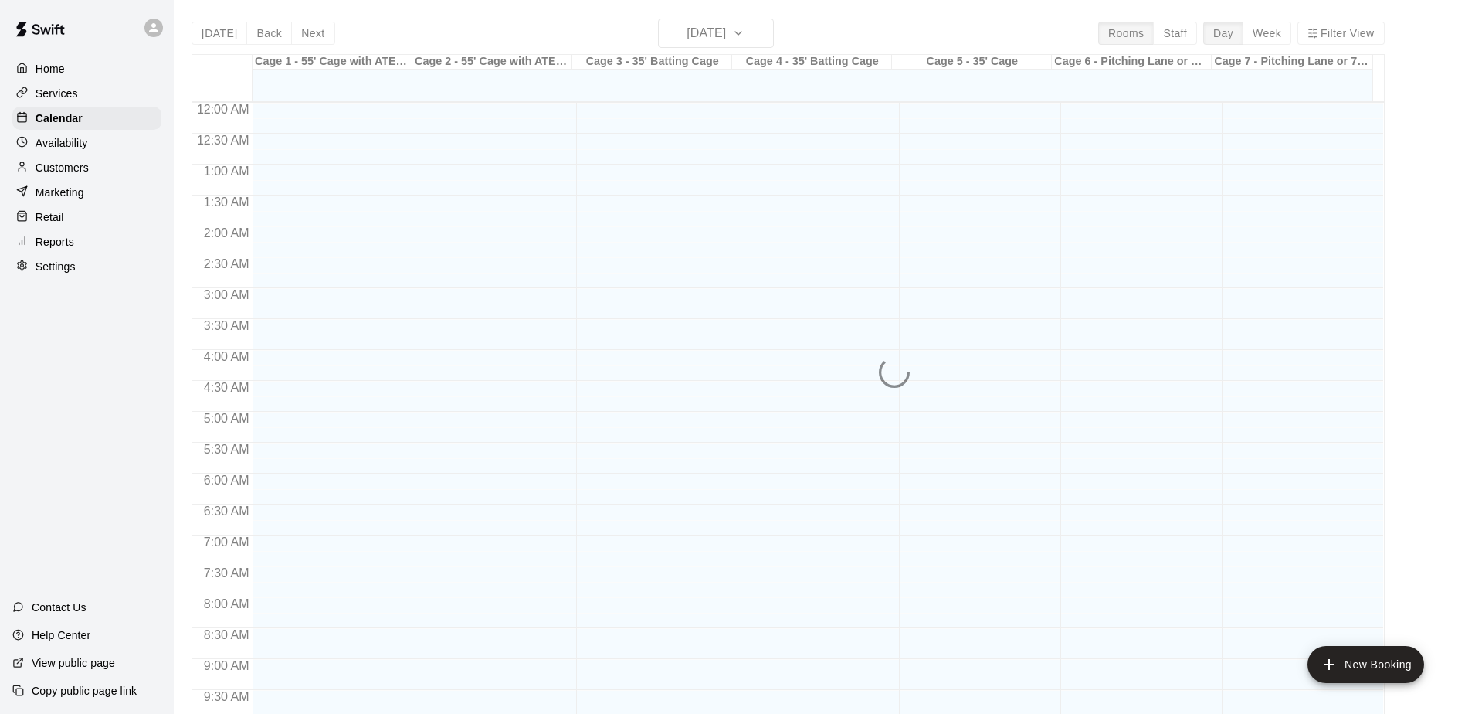
scroll to position [808, 0]
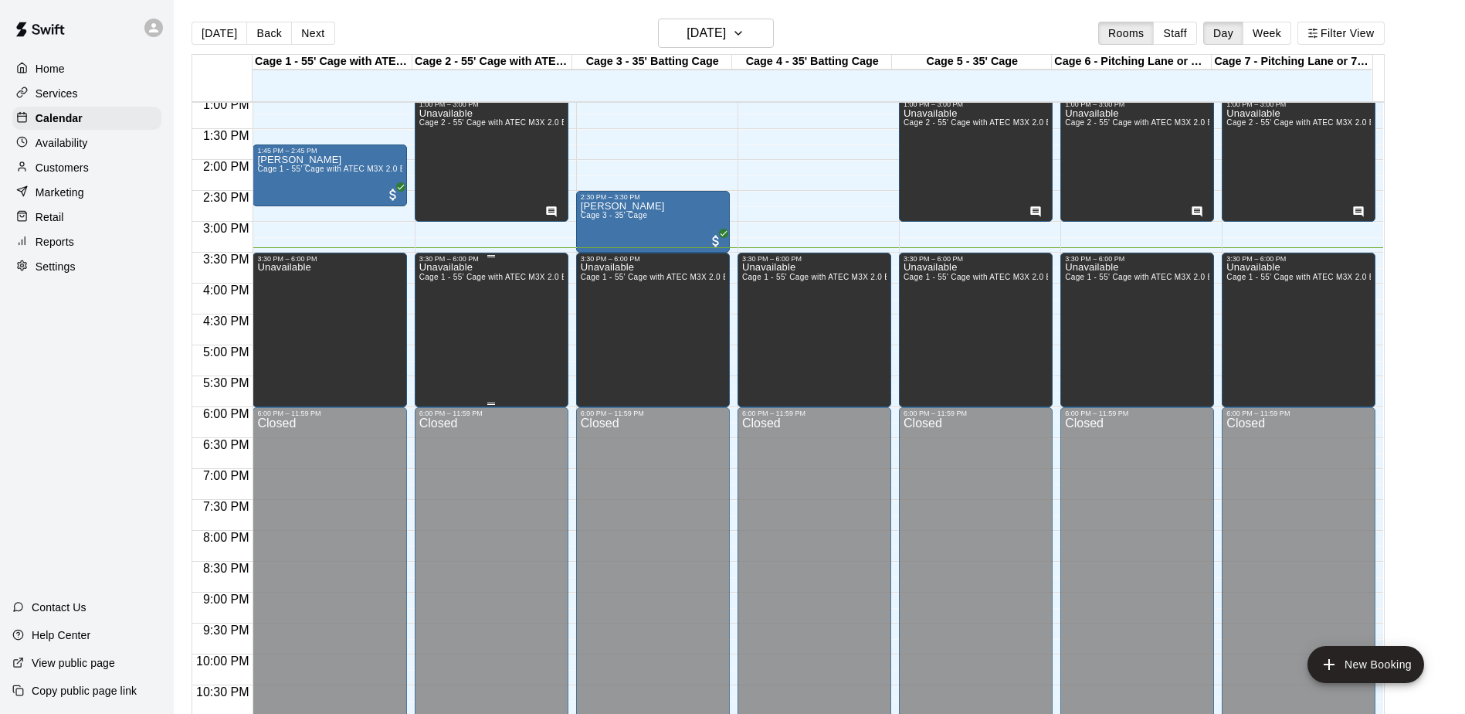
click at [474, 368] on div "Unavailable Cage 1 - 55' Cage with ATEC M3X 2.0 Baseball Pitching Machine, Cage…" at bounding box center [491, 620] width 144 height 714
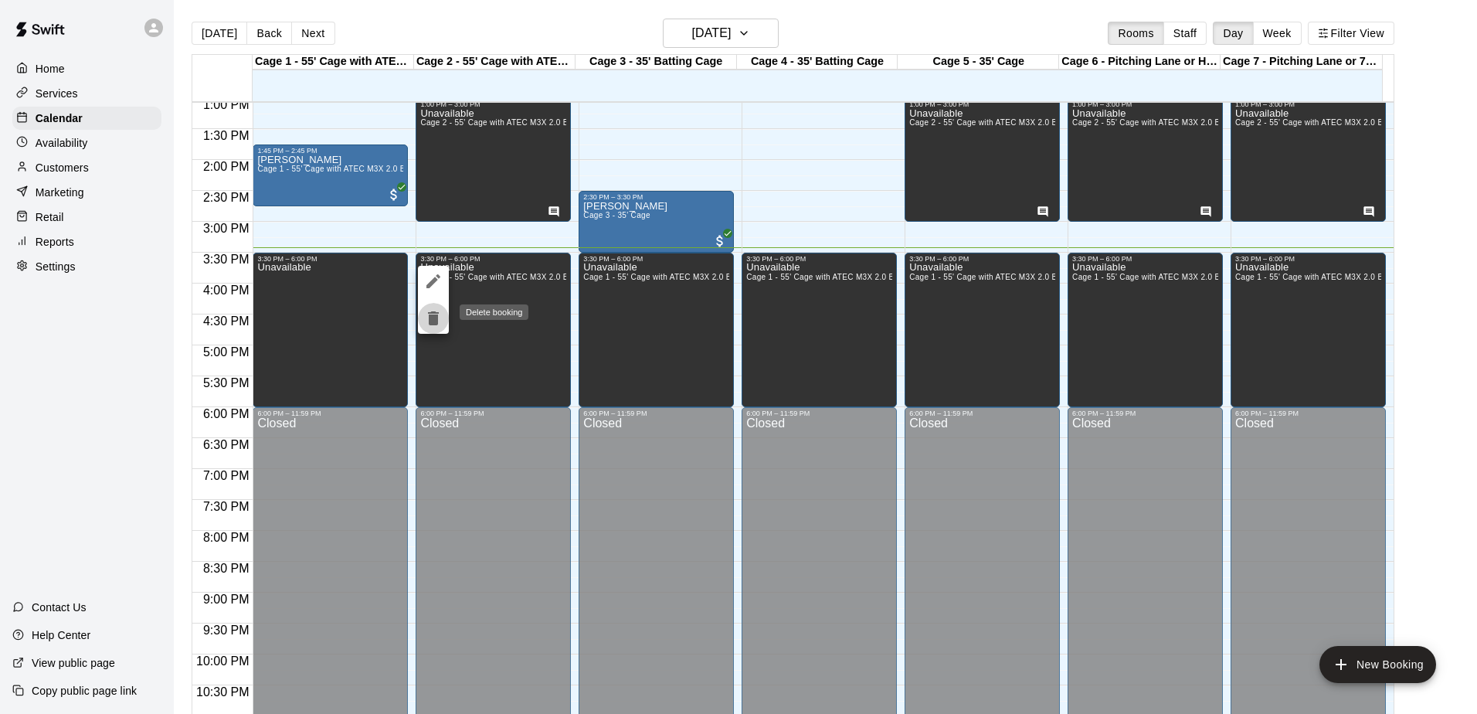
click at [430, 309] on icon "delete" at bounding box center [433, 318] width 19 height 19
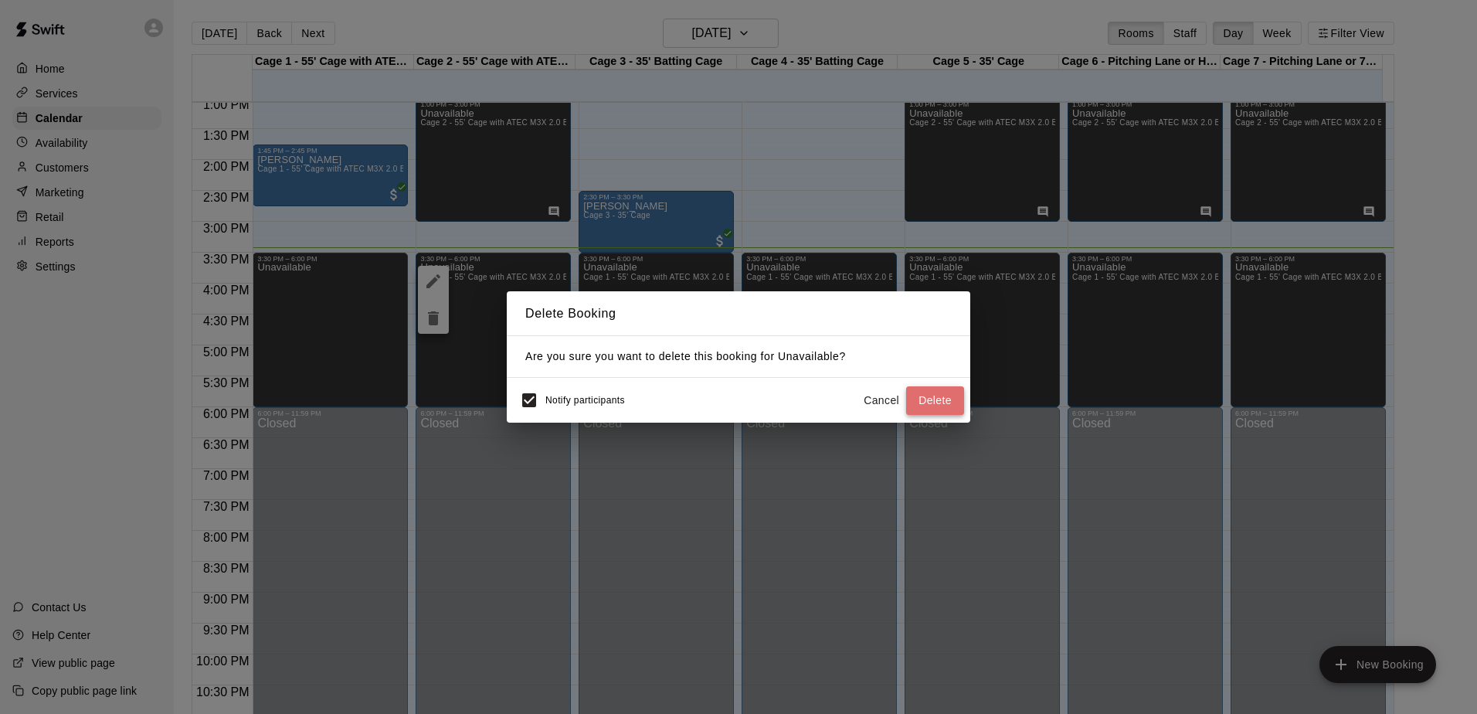
click at [919, 401] on button "Delete" at bounding box center [935, 400] width 58 height 29
